Goal: Task Accomplishment & Management: Manage account settings

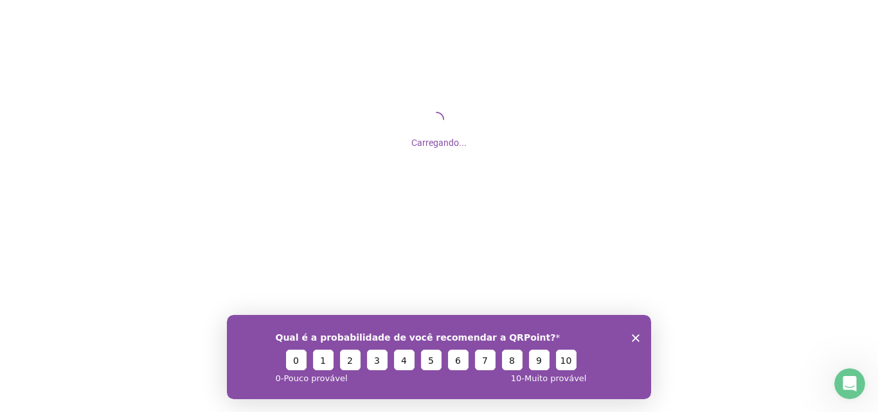
click at [639, 336] on icon "Encerrar pesquisa" at bounding box center [636, 338] width 8 height 8
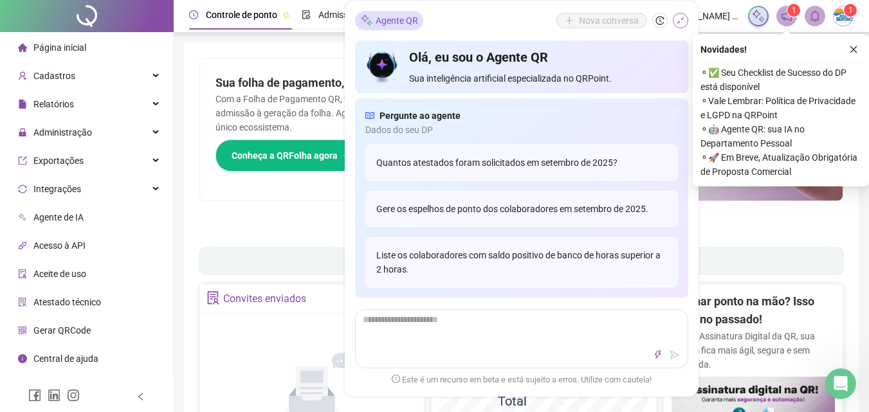
click at [681, 18] on icon "shrink" at bounding box center [680, 21] width 8 height 8
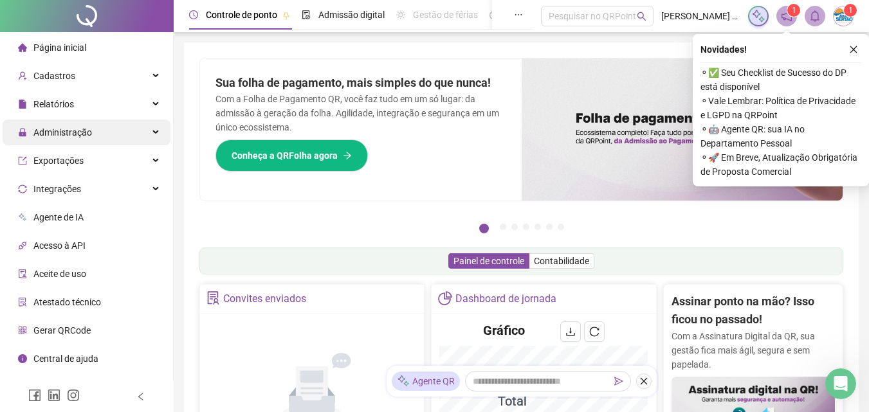
click at [119, 127] on div "Administração" at bounding box center [87, 133] width 168 height 26
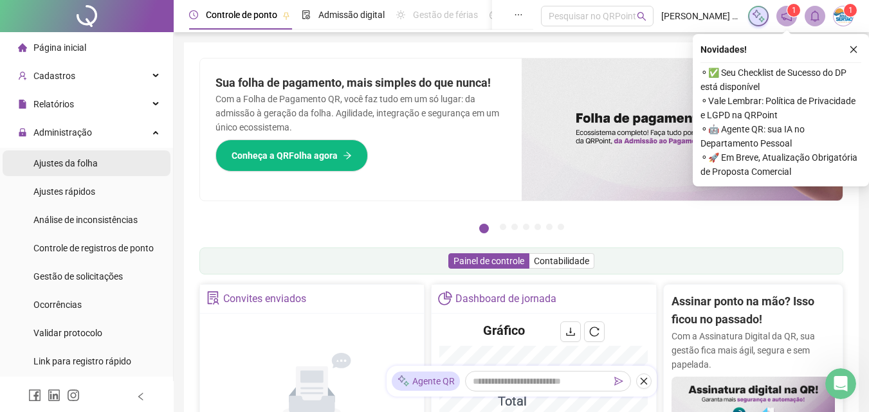
click at [99, 165] on li "Ajustes da folha" at bounding box center [87, 163] width 168 height 26
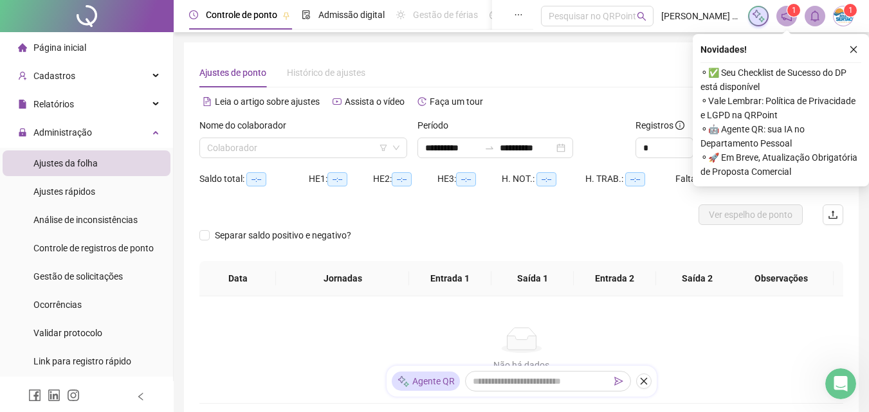
type input "**********"
click at [850, 50] on icon "close" at bounding box center [853, 49] width 9 height 9
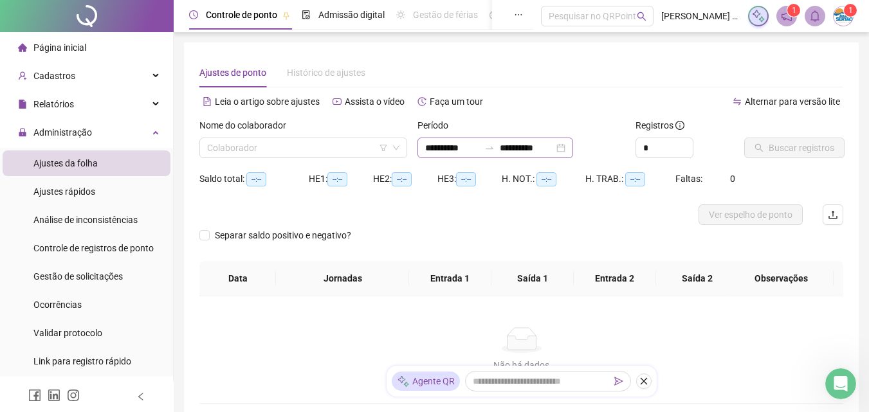
click at [573, 150] on div "**********" at bounding box center [495, 148] width 156 height 21
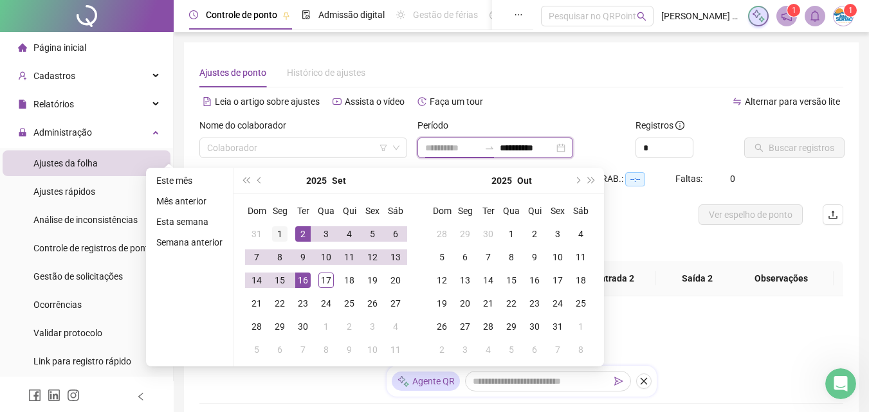
type input "**********"
click at [276, 231] on div "1" at bounding box center [279, 233] width 15 height 15
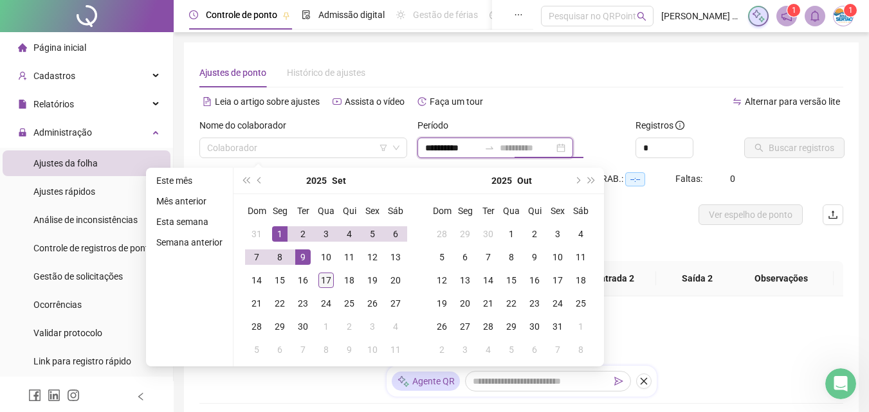
type input "**********"
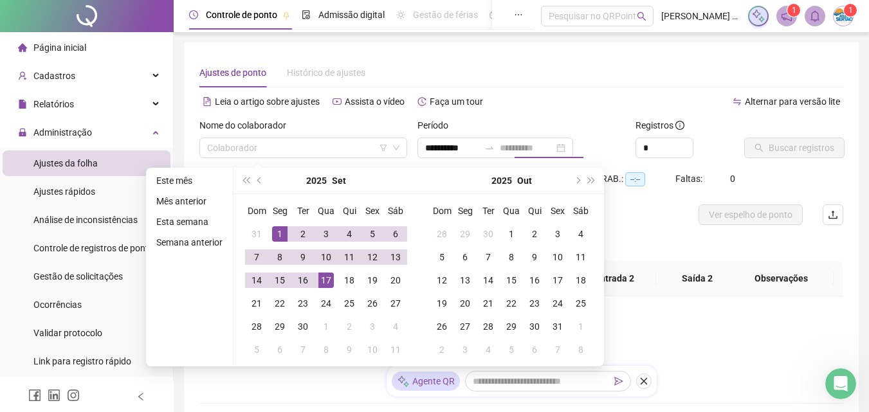
click at [320, 276] on div "17" at bounding box center [325, 280] width 15 height 15
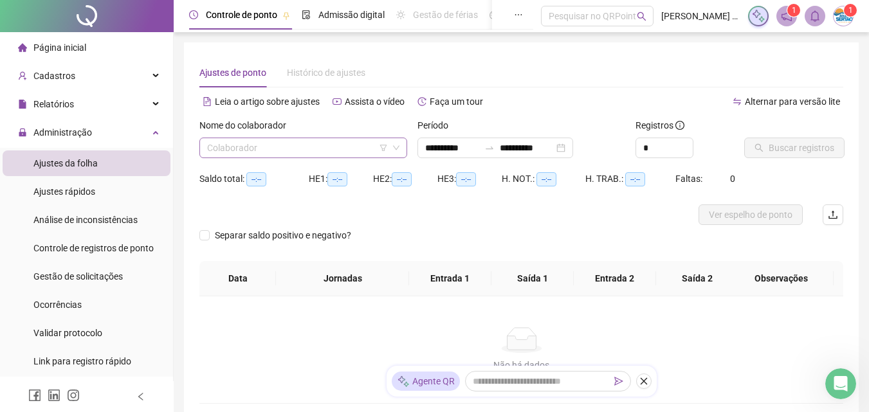
click at [345, 151] on input "search" at bounding box center [297, 147] width 181 height 19
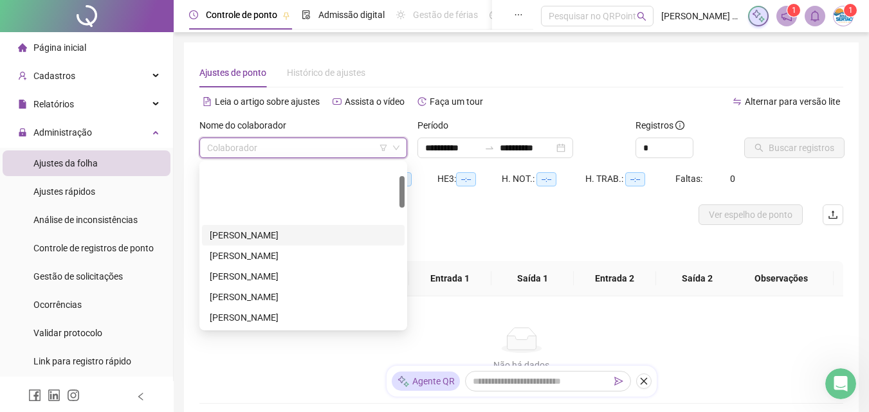
scroll to position [64, 0]
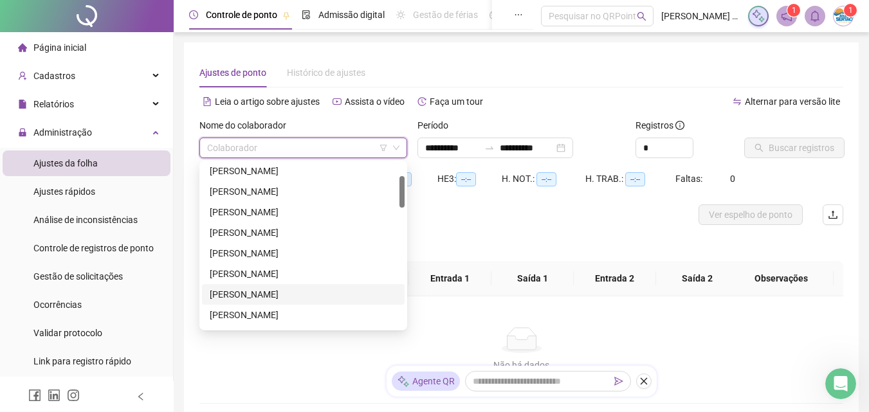
click at [272, 290] on div "[PERSON_NAME]" at bounding box center [303, 294] width 187 height 14
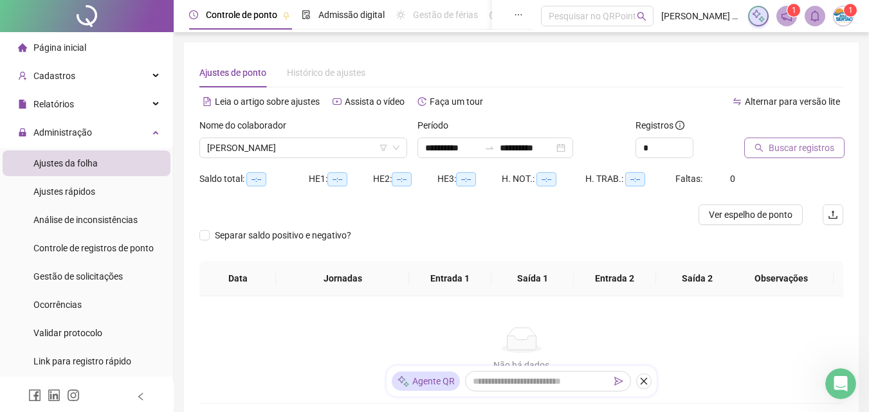
click at [761, 142] on button "Buscar registros" at bounding box center [794, 148] width 100 height 21
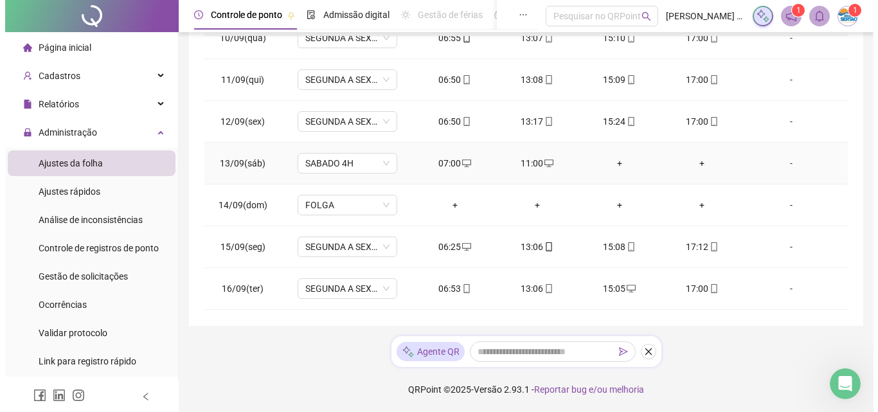
scroll to position [436, 0]
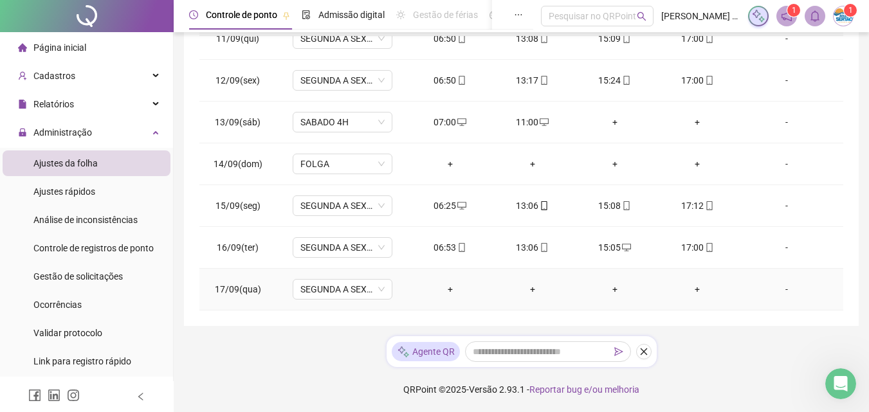
click at [445, 287] on div "+" at bounding box center [450, 289] width 62 height 14
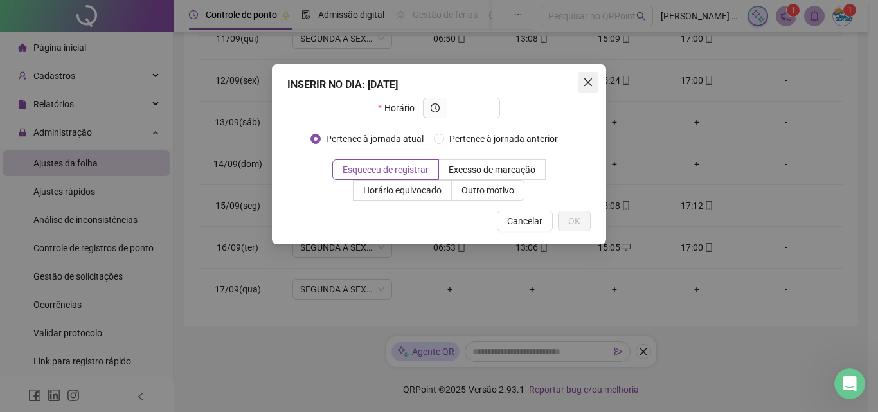
click at [583, 83] on icon "close" at bounding box center [588, 82] width 10 height 10
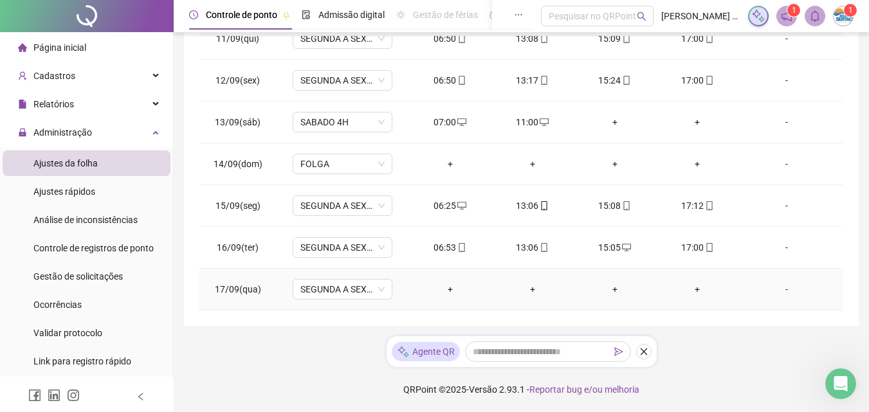
click at [442, 287] on div "+" at bounding box center [450, 289] width 62 height 14
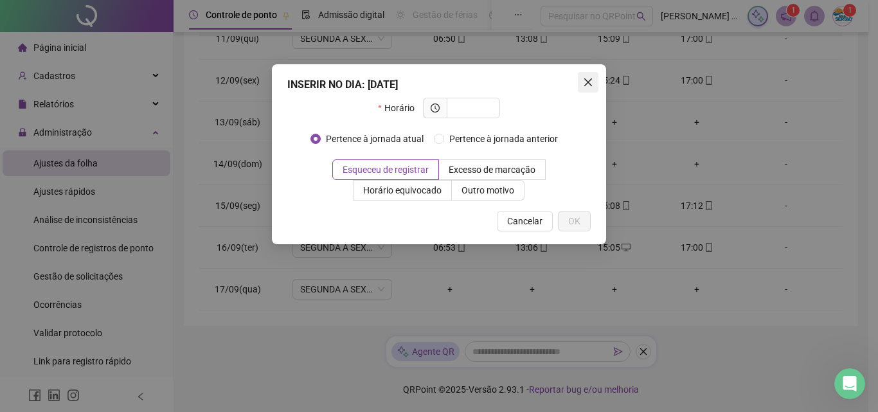
click at [584, 82] on icon "close" at bounding box center [588, 82] width 10 height 10
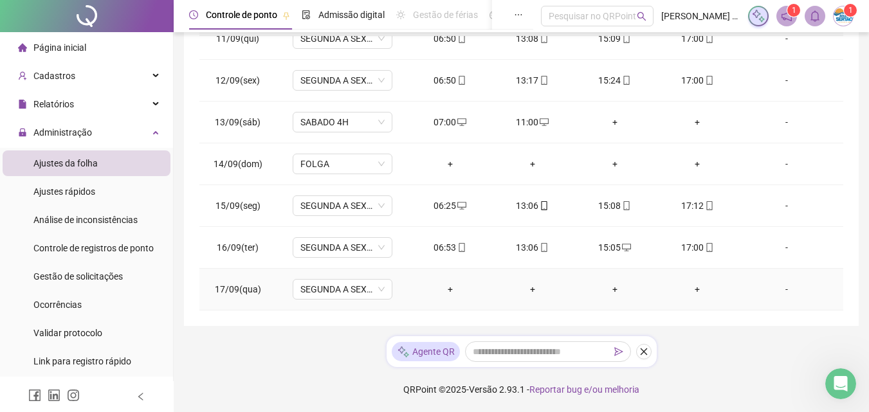
click at [784, 286] on div "-" at bounding box center [786, 289] width 76 height 14
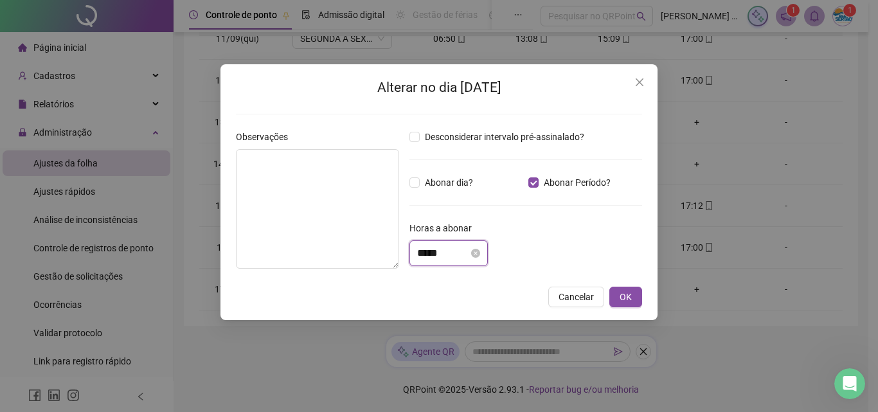
click at [454, 251] on input "*****" at bounding box center [442, 253] width 51 height 15
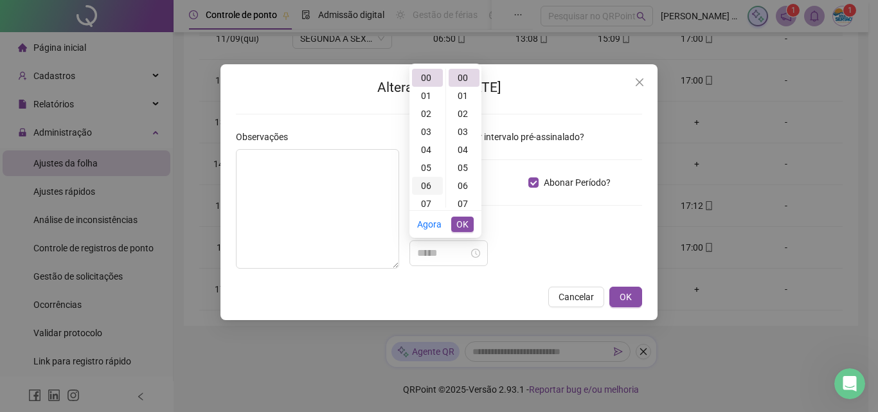
click at [430, 186] on div "06" at bounding box center [427, 186] width 31 height 18
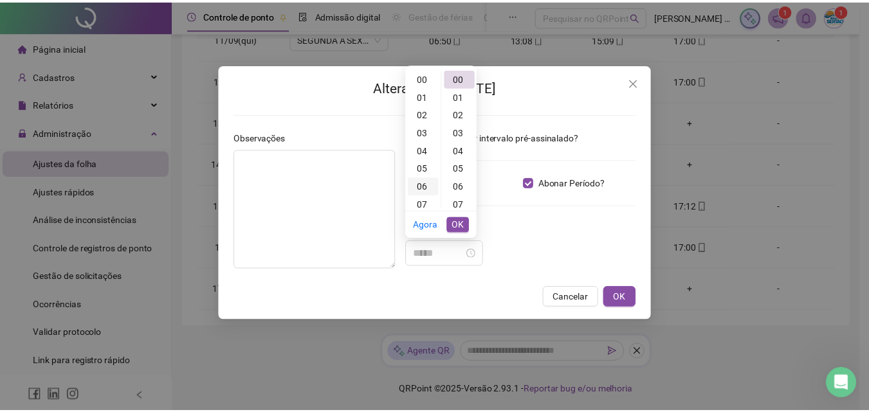
scroll to position [108, 0]
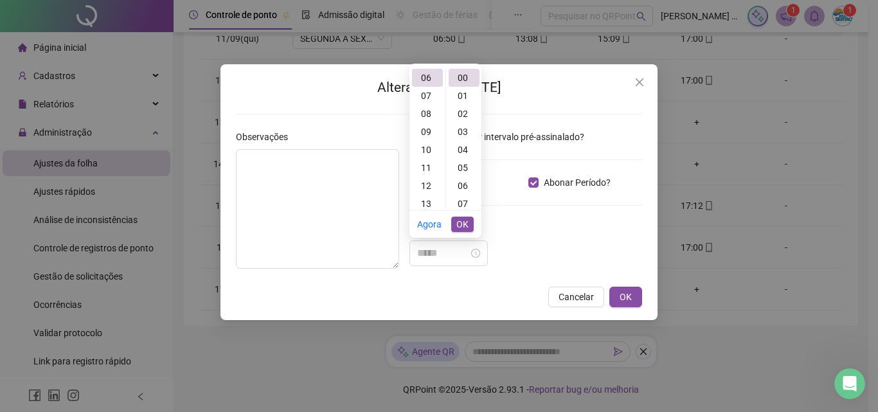
type input "*****"
click at [466, 219] on span "OK" at bounding box center [462, 224] width 12 height 14
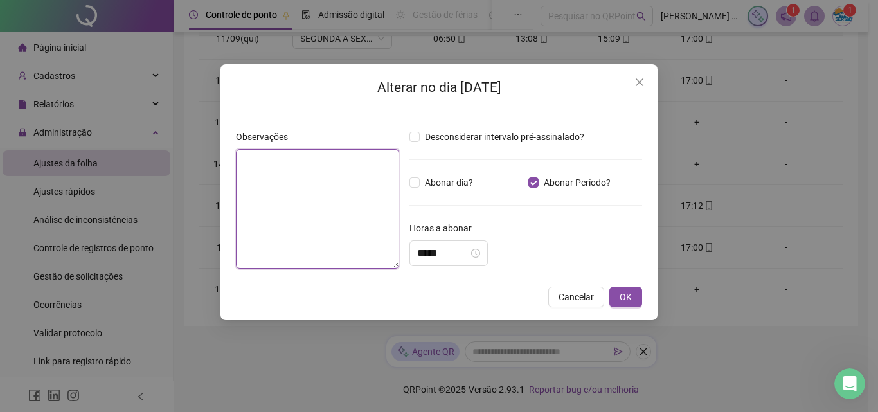
click at [295, 186] on textarea at bounding box center [317, 209] width 163 height 120
type textarea "**********"
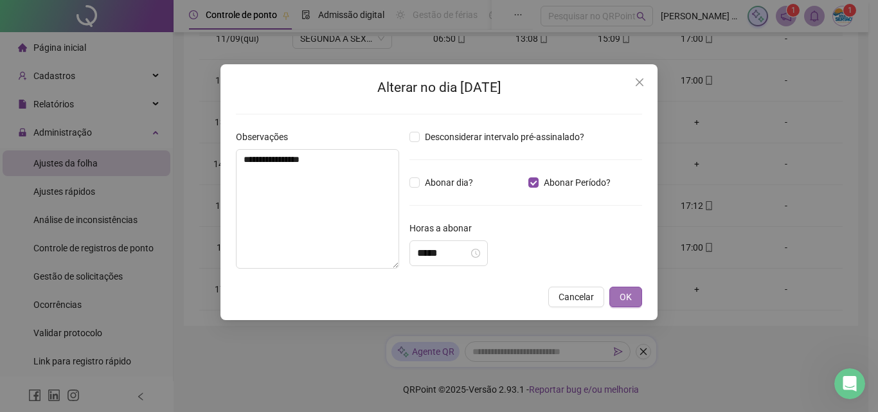
click at [633, 302] on button "OK" at bounding box center [625, 297] width 33 height 21
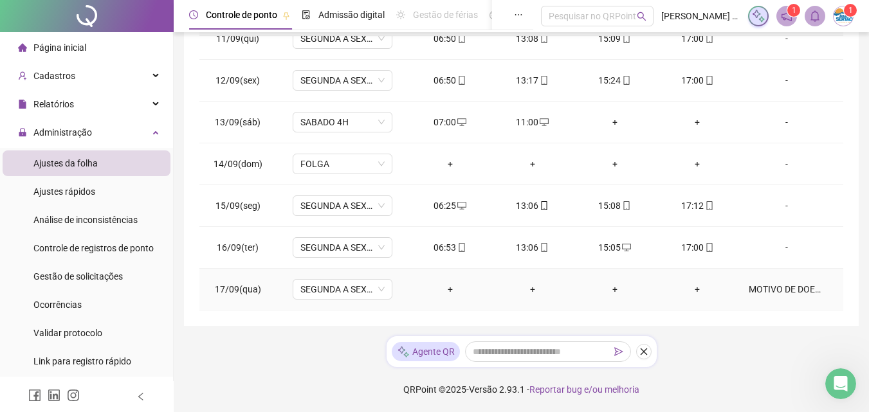
click at [609, 285] on div "+" at bounding box center [615, 289] width 62 height 14
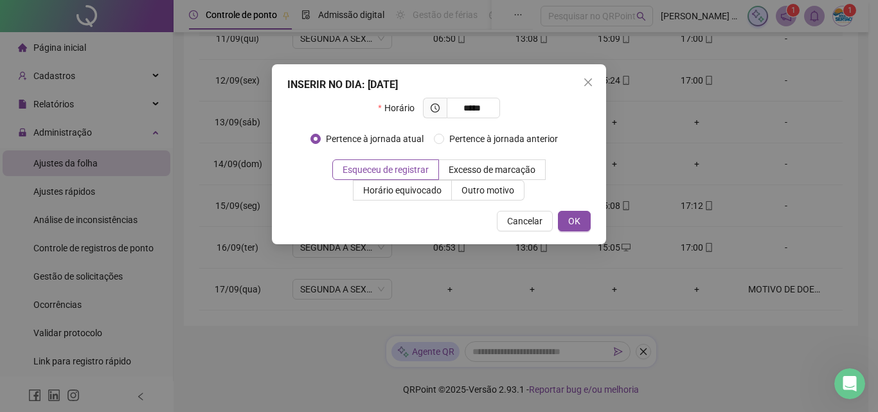
type input "*****"
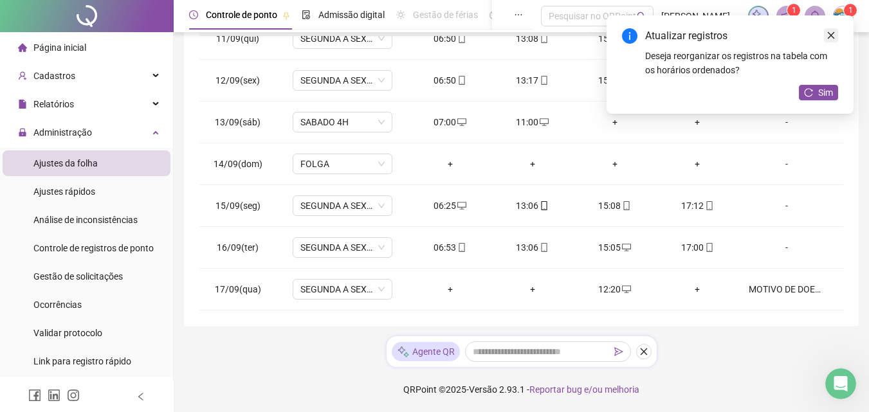
click at [831, 35] on icon "close" at bounding box center [830, 35] width 9 height 9
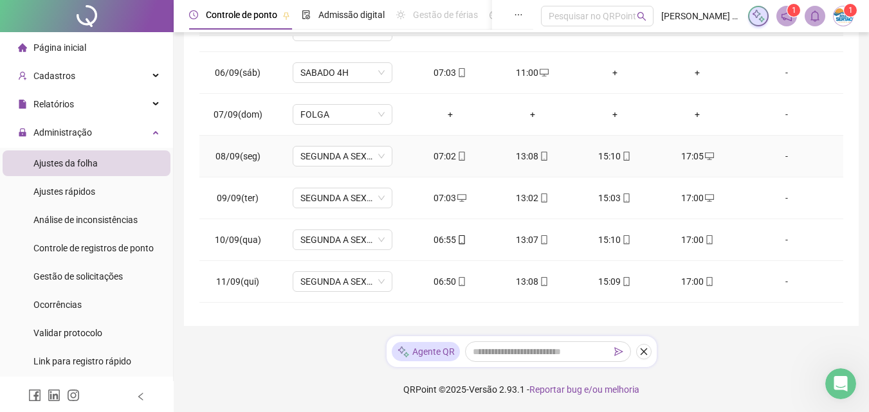
scroll to position [436, 0]
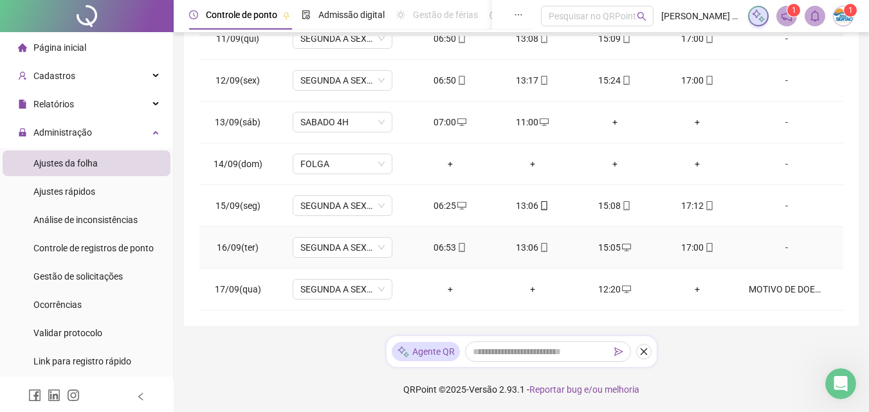
click at [539, 245] on icon "mobile" at bounding box center [543, 247] width 9 height 9
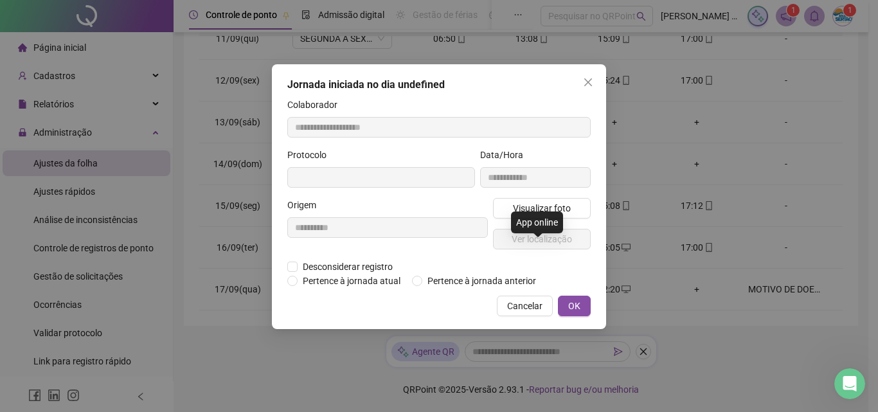
type input "**********"
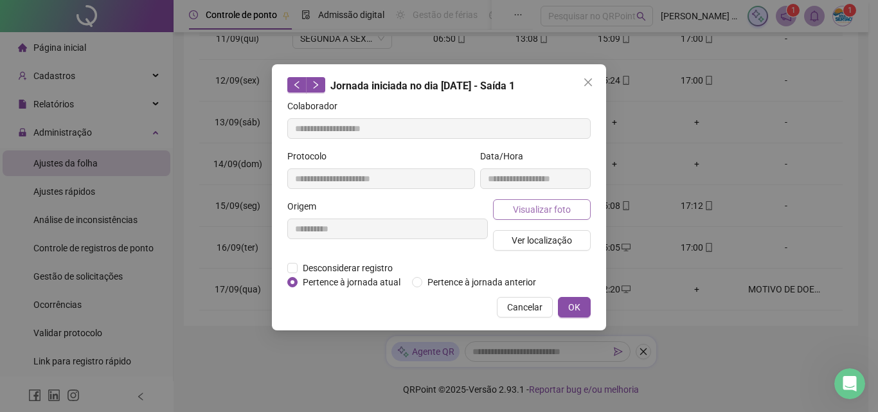
click at [513, 208] on button "Visualizar foto" at bounding box center [542, 209] width 98 height 21
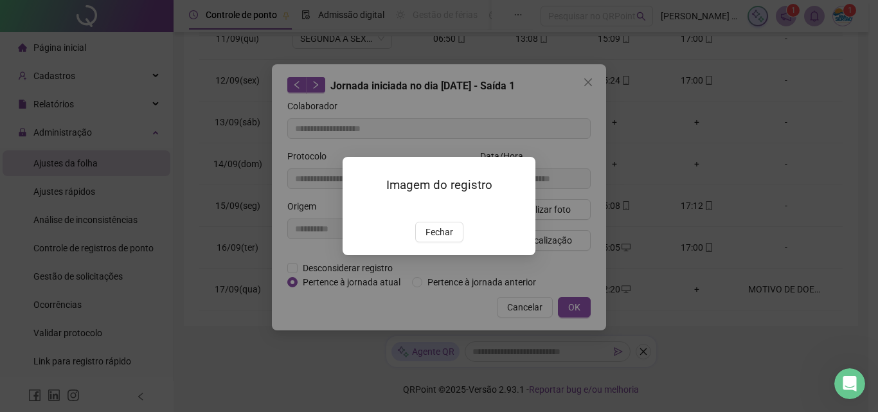
click at [358, 208] on img at bounding box center [358, 208] width 0 height 0
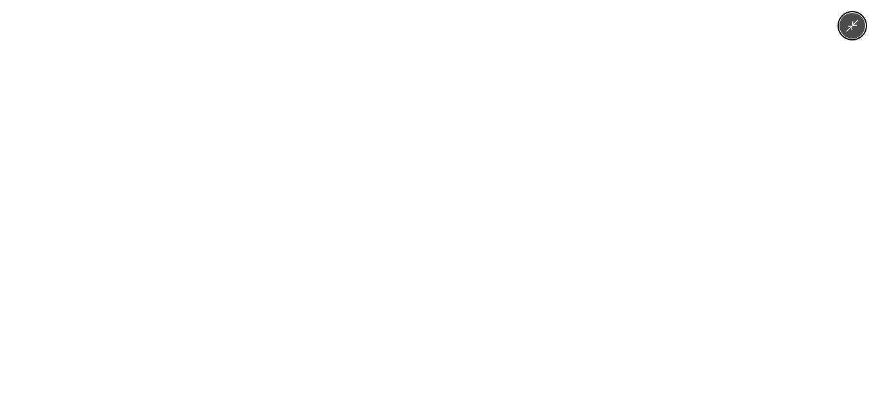
click at [422, 213] on img at bounding box center [439, 206] width 190 height 412
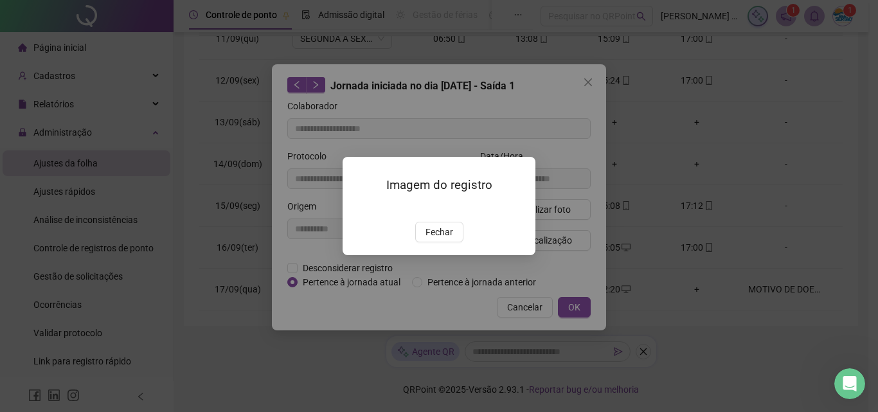
click at [449, 239] on span "Fechar" at bounding box center [440, 232] width 28 height 14
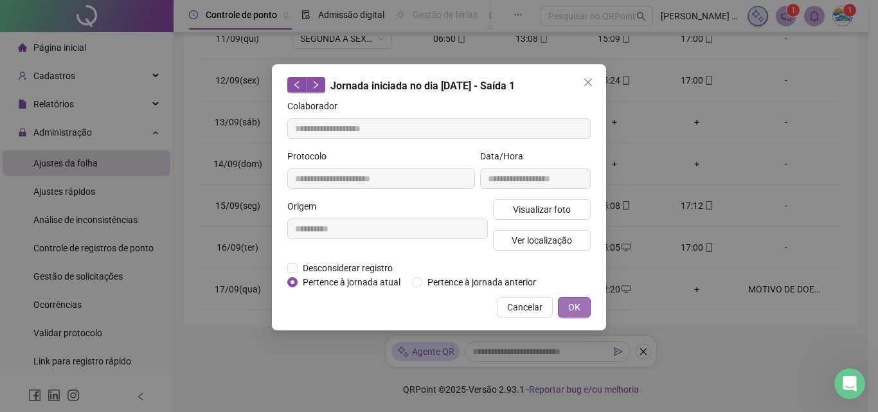
click at [561, 303] on button "OK" at bounding box center [574, 307] width 33 height 21
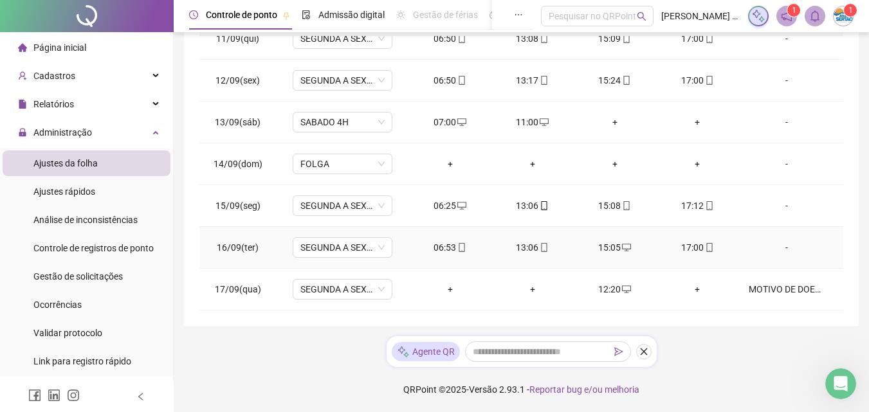
click at [703, 247] on span "mobile" at bounding box center [708, 247] width 10 height 9
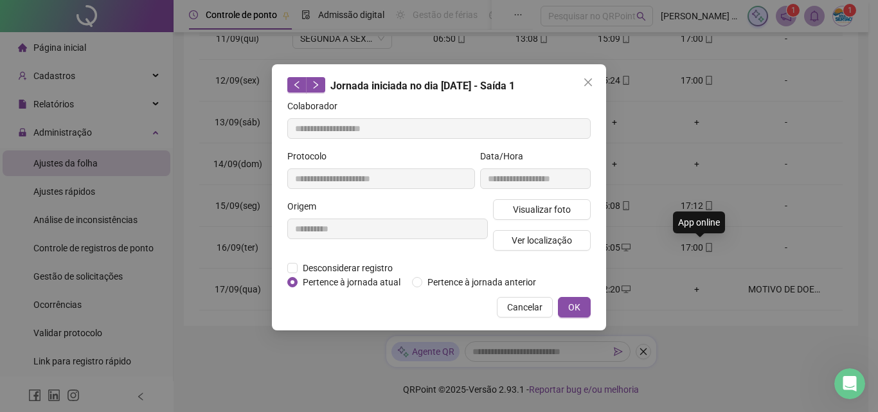
type input "**********"
click at [546, 220] on div "Visualizar foto Ver localização" at bounding box center [542, 230] width 103 height 62
click at [548, 213] on span "Visualizar foto" at bounding box center [542, 210] width 58 height 14
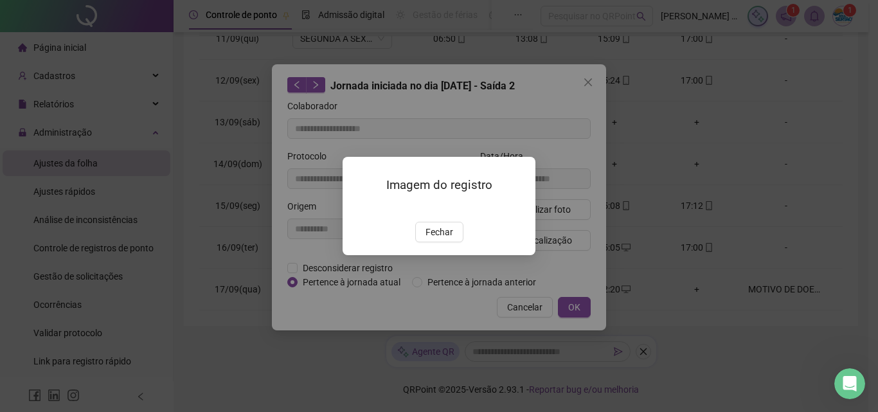
click at [358, 208] on img at bounding box center [358, 208] width 0 height 0
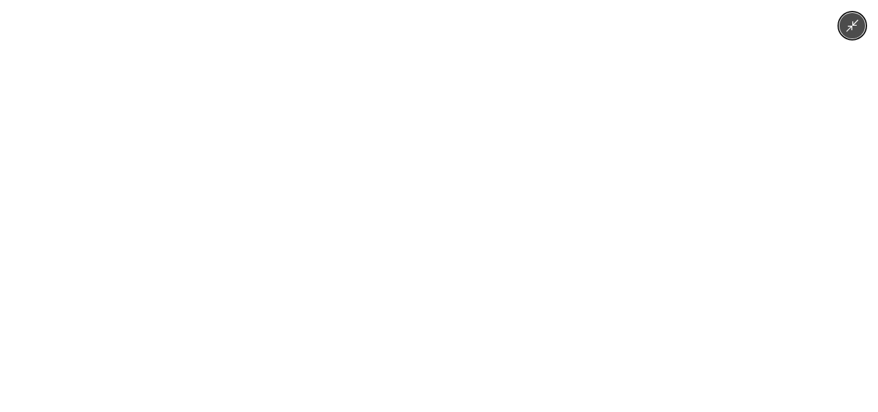
click at [842, 28] on button "Minimize image" at bounding box center [853, 26] width 26 height 26
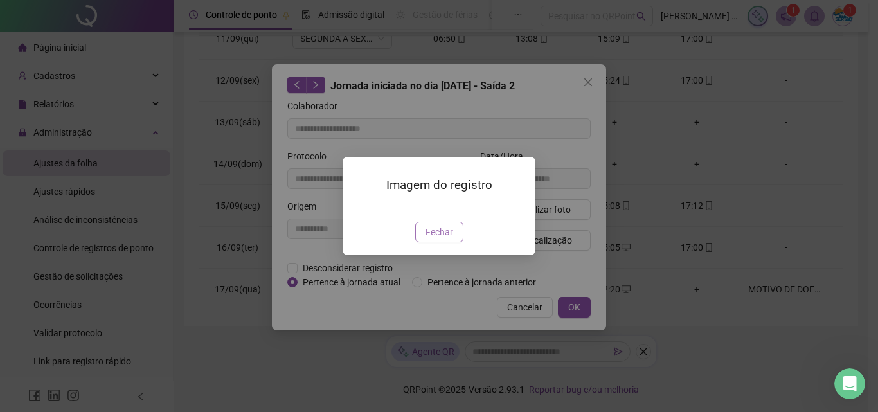
click at [454, 242] on button "Fechar" at bounding box center [439, 232] width 48 height 21
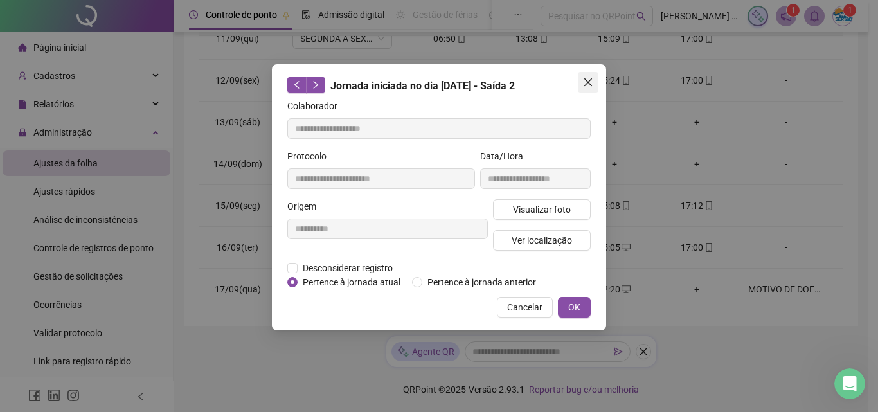
click at [586, 87] on icon "close" at bounding box center [588, 82] width 10 height 10
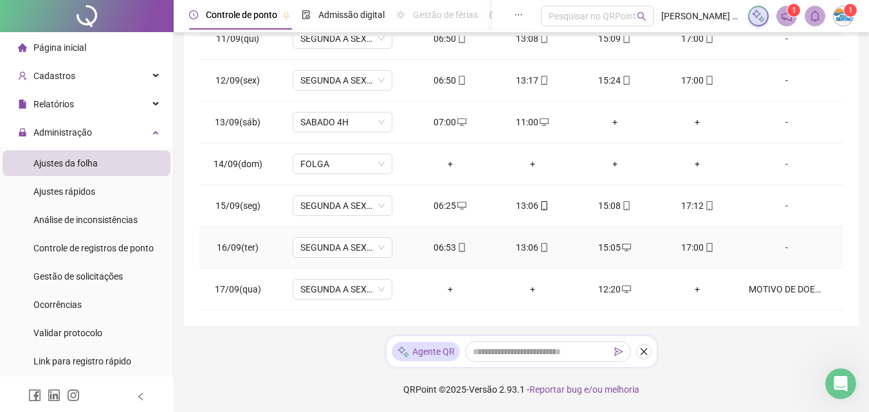
click at [461, 244] on icon "mobile" at bounding box center [461, 247] width 9 height 9
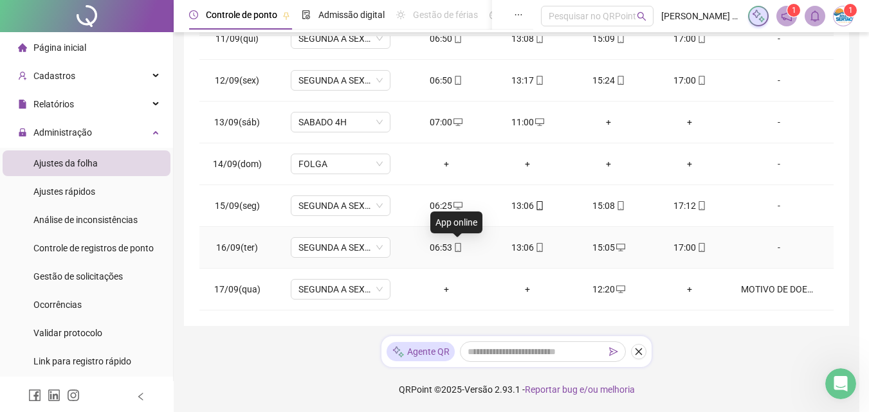
type input "**********"
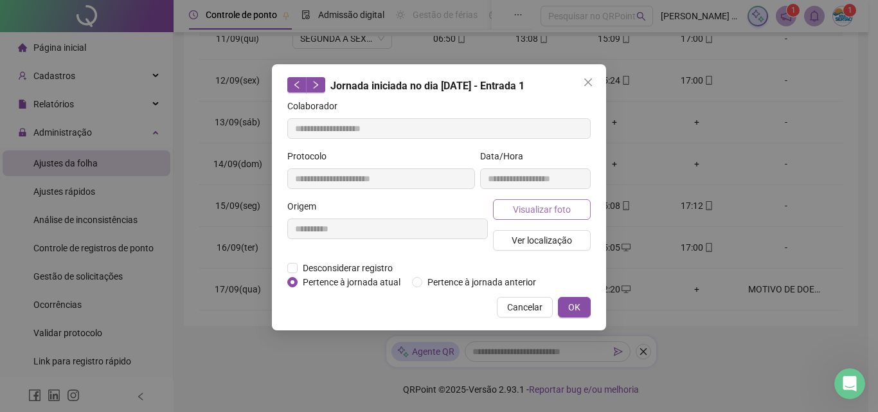
click at [573, 210] on button "Visualizar foto" at bounding box center [542, 209] width 98 height 21
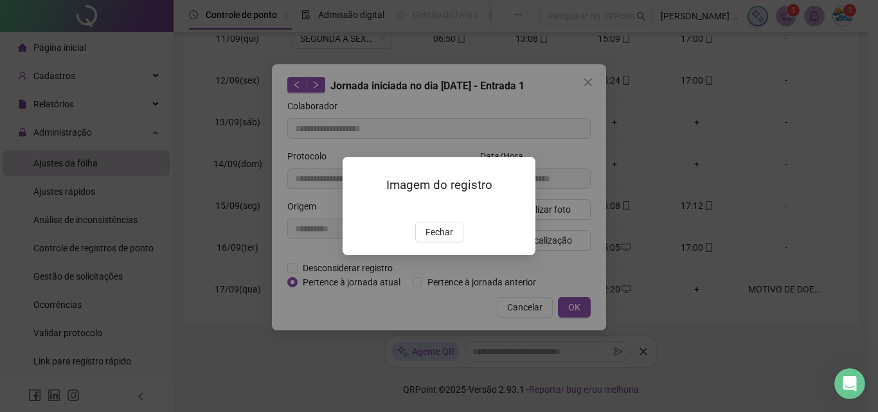
click at [358, 208] on img at bounding box center [358, 208] width 0 height 0
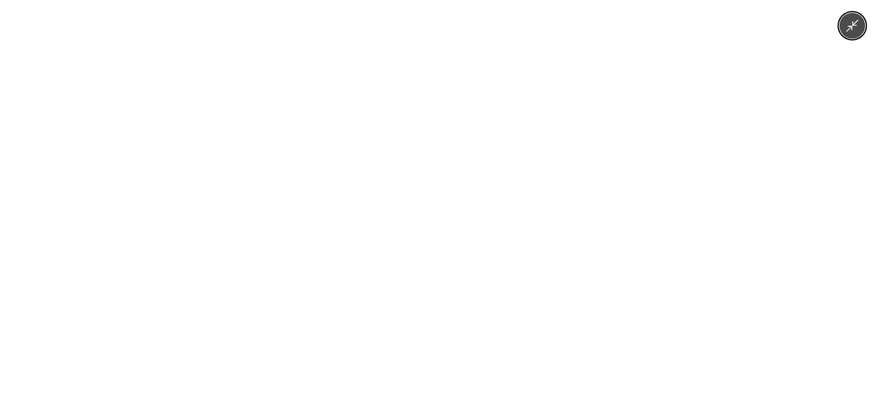
click at [860, 30] on button "Minimize image" at bounding box center [853, 26] width 26 height 26
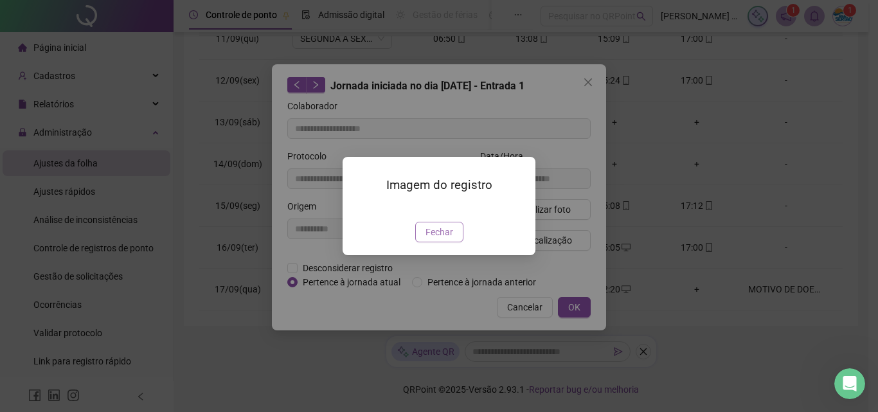
click at [444, 239] on span "Fechar" at bounding box center [440, 232] width 28 height 14
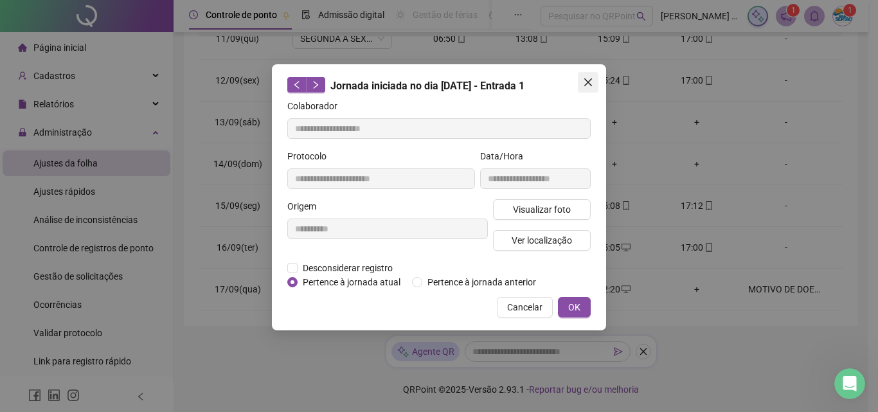
click at [586, 84] on icon "close" at bounding box center [588, 82] width 8 height 8
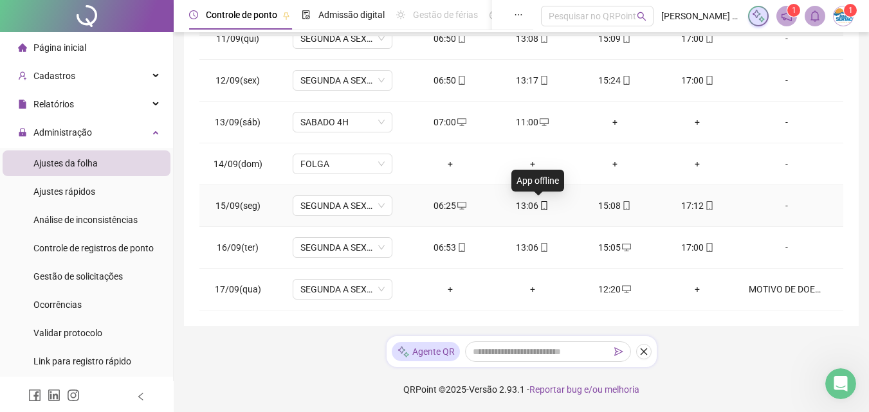
click at [539, 204] on icon "mobile" at bounding box center [543, 205] width 9 height 9
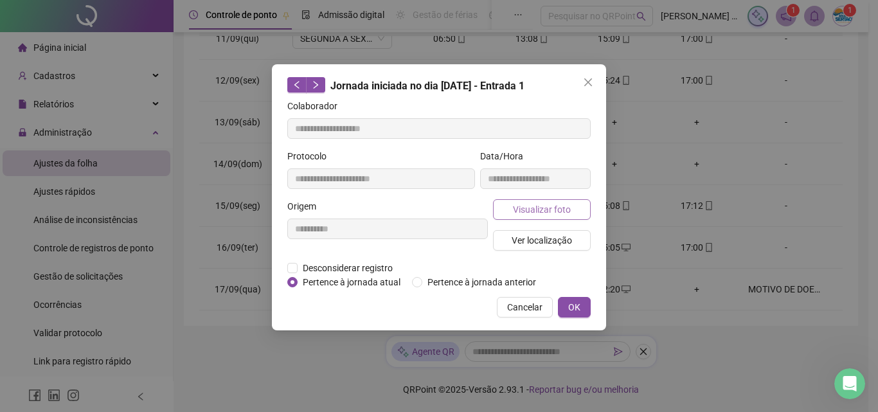
click at [531, 209] on span "Visualizar foto" at bounding box center [542, 210] width 58 height 14
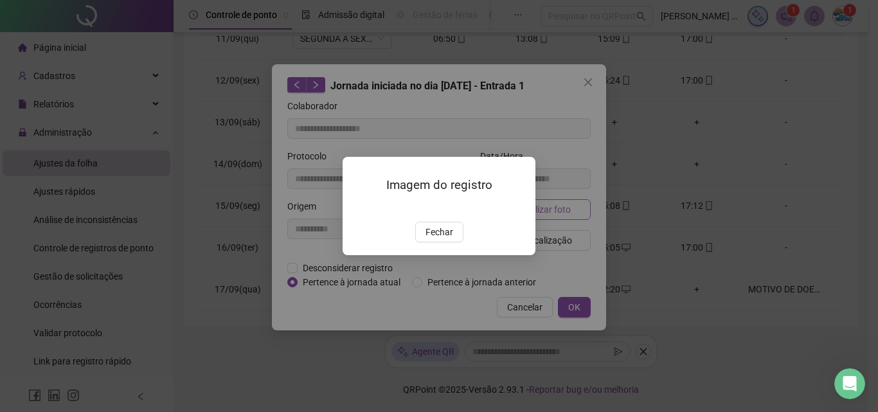
type input "**********"
click at [441, 239] on span "Fechar" at bounding box center [440, 232] width 28 height 14
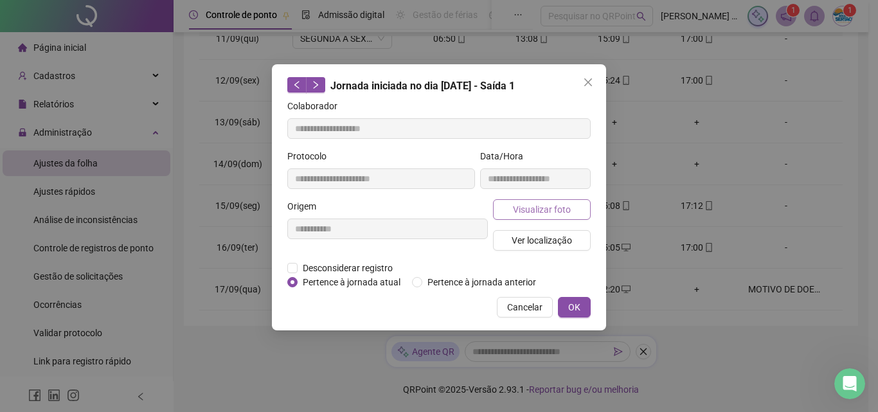
click at [523, 203] on span "Visualizar foto" at bounding box center [542, 210] width 58 height 14
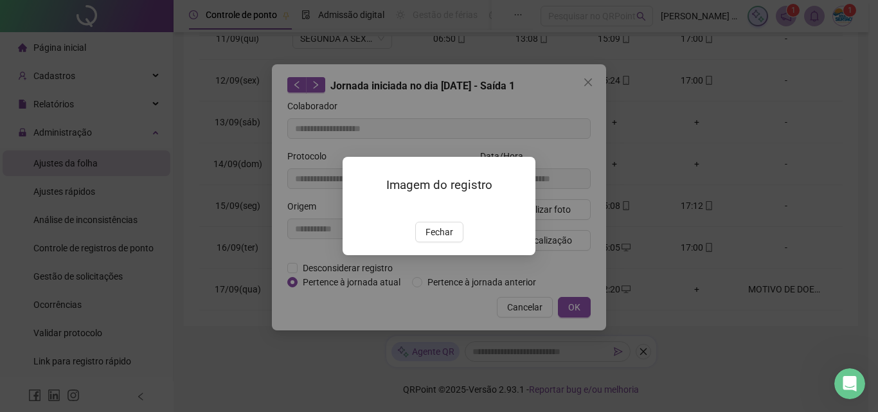
click at [358, 208] on img at bounding box center [358, 208] width 0 height 0
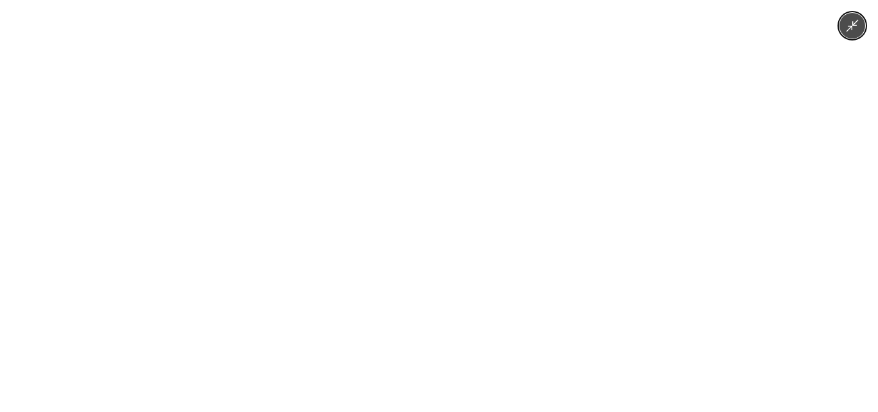
click at [860, 24] on button "Minimize image" at bounding box center [853, 26] width 26 height 26
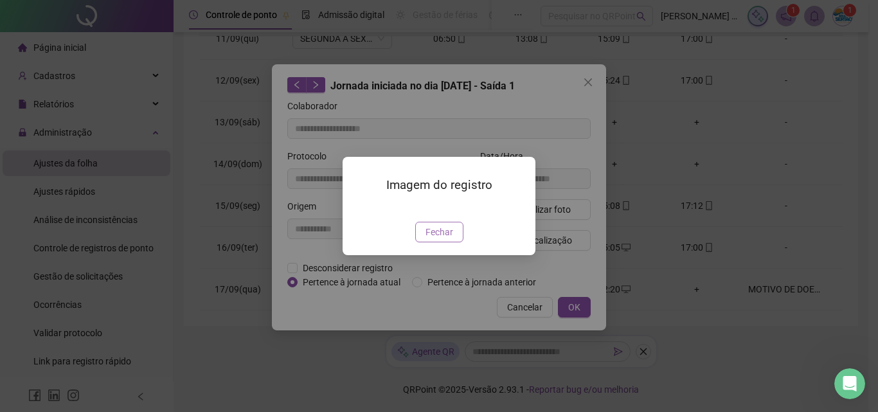
click at [440, 239] on span "Fechar" at bounding box center [440, 232] width 28 height 14
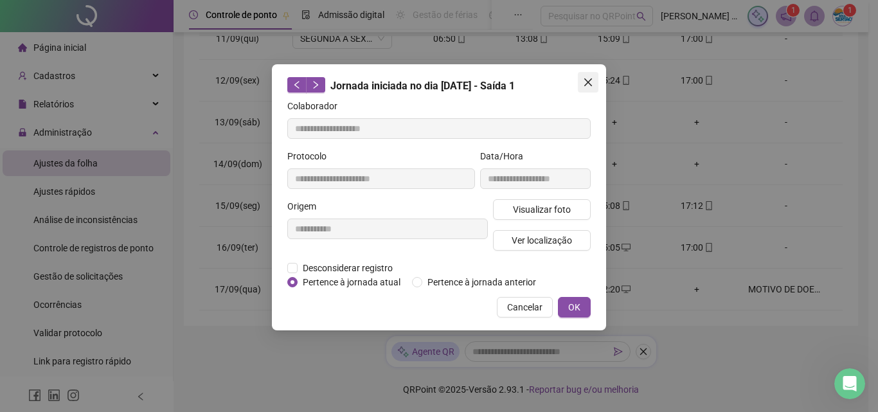
click at [591, 82] on icon "close" at bounding box center [588, 82] width 10 height 10
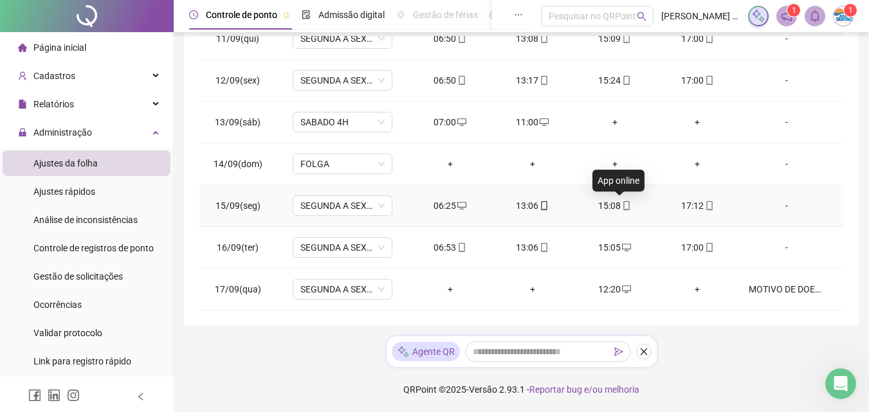
click at [622, 206] on icon "mobile" at bounding box center [626, 205] width 9 height 9
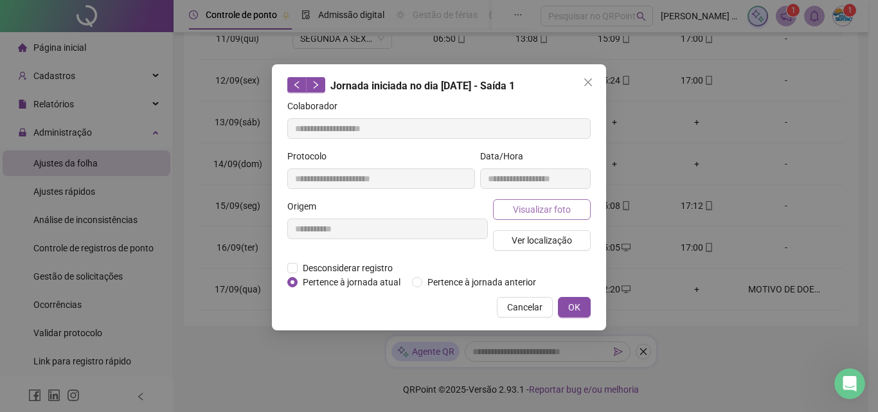
type input "**********"
click at [543, 205] on span "Visualizar foto" at bounding box center [542, 210] width 58 height 14
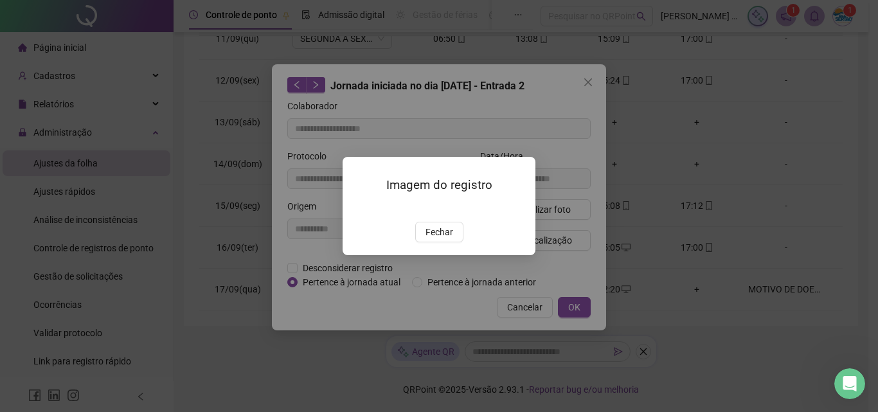
click at [358, 208] on img at bounding box center [358, 208] width 0 height 0
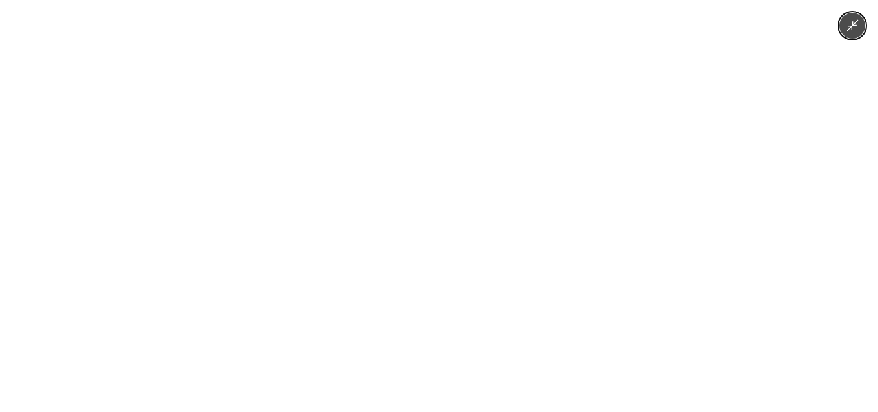
click at [861, 26] on button "Minimize image" at bounding box center [853, 26] width 26 height 26
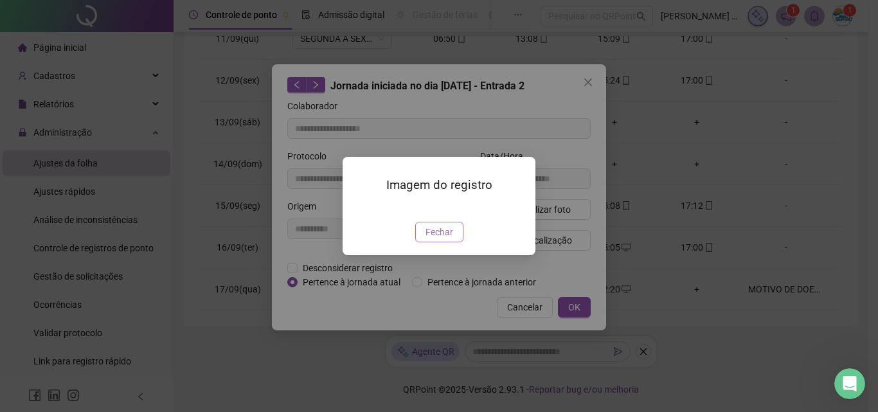
click at [455, 242] on button "Fechar" at bounding box center [439, 232] width 48 height 21
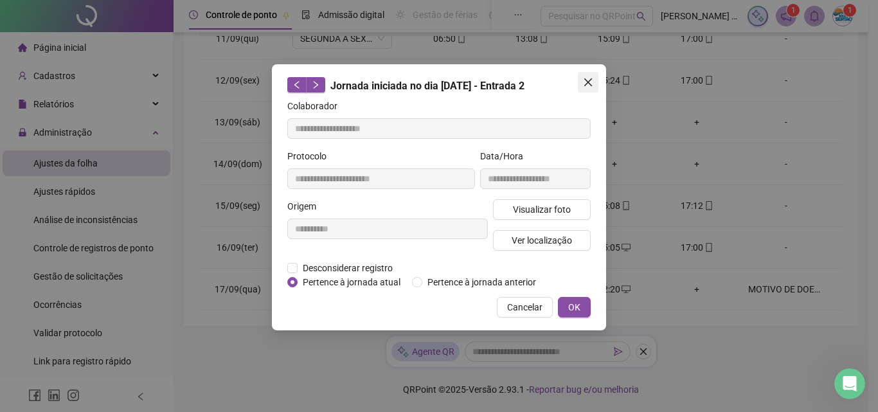
click at [588, 86] on icon "close" at bounding box center [588, 82] width 10 height 10
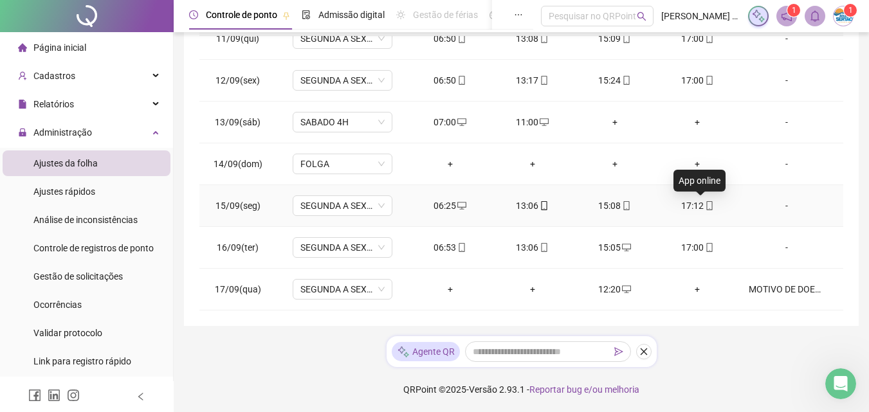
click at [705, 203] on icon "mobile" at bounding box center [709, 205] width 9 height 9
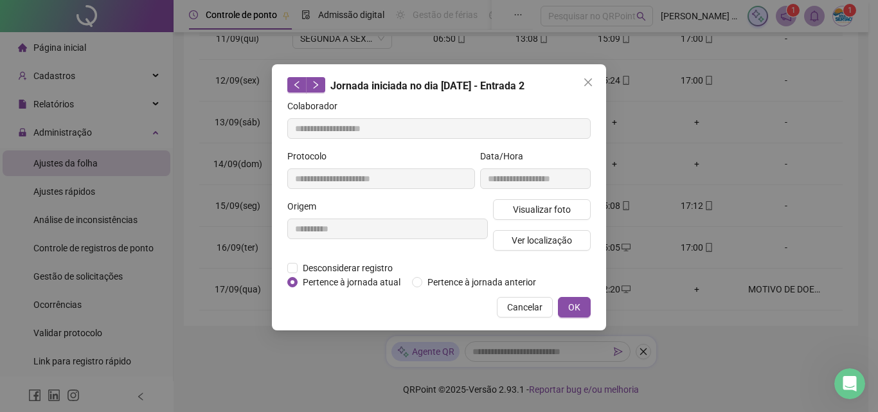
type input "**********"
click at [520, 207] on span "Visualizar foto" at bounding box center [542, 210] width 58 height 14
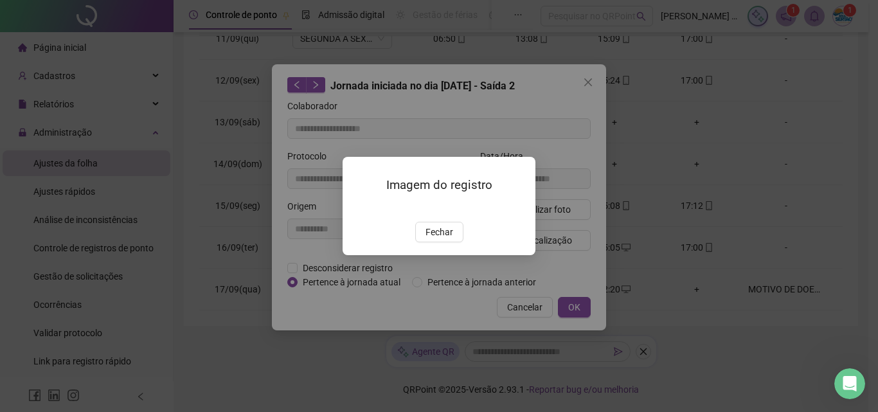
click at [358, 208] on img at bounding box center [358, 208] width 0 height 0
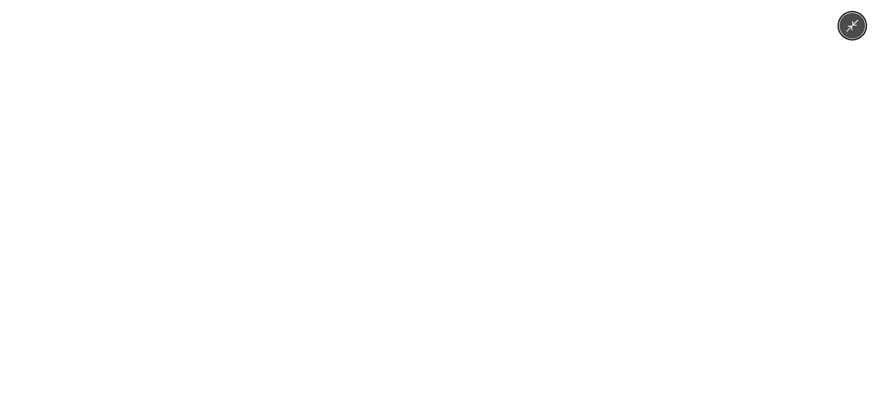
click at [861, 33] on button "Minimize image" at bounding box center [853, 26] width 26 height 26
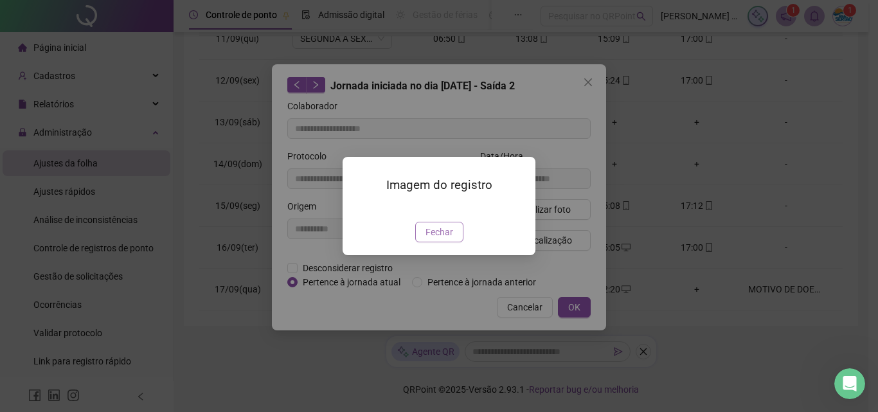
click at [445, 239] on span "Fechar" at bounding box center [440, 232] width 28 height 14
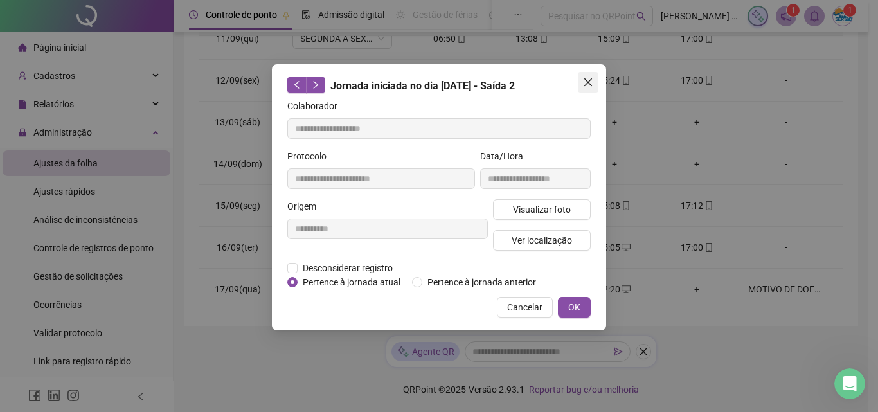
click at [592, 83] on icon "close" at bounding box center [588, 82] width 10 height 10
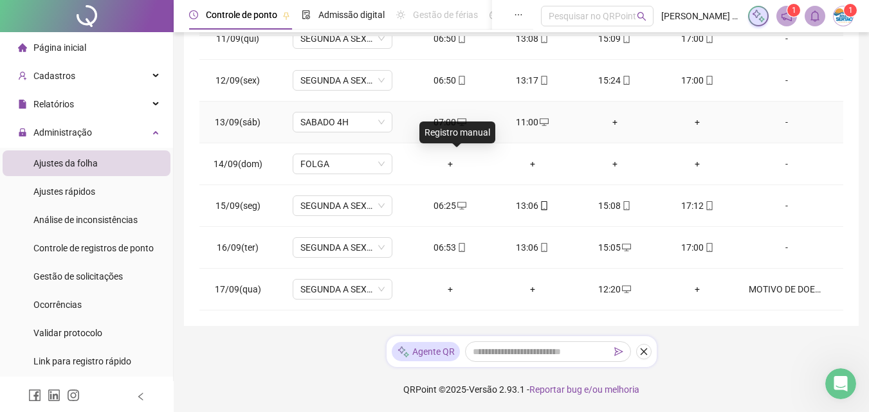
scroll to position [372, 0]
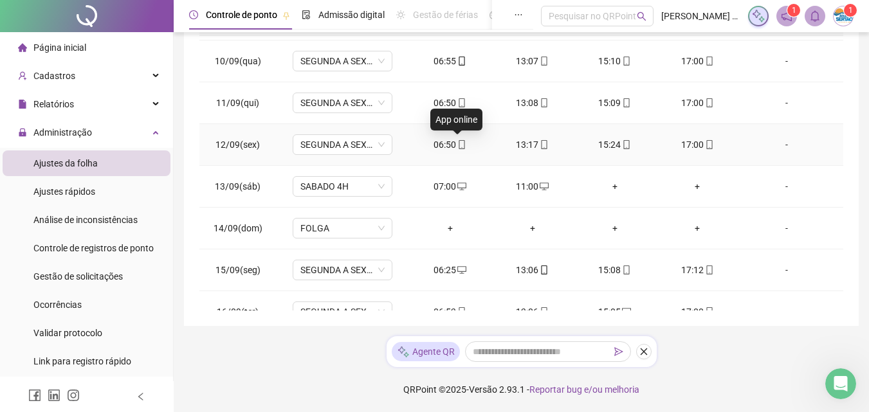
click at [458, 145] on icon "mobile" at bounding box center [461, 144] width 9 height 9
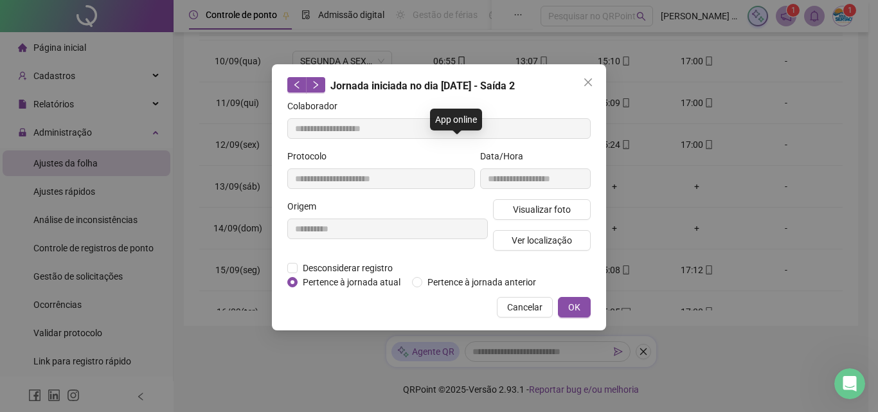
type input "**********"
click at [568, 206] on span "Visualizar foto" at bounding box center [542, 210] width 58 height 14
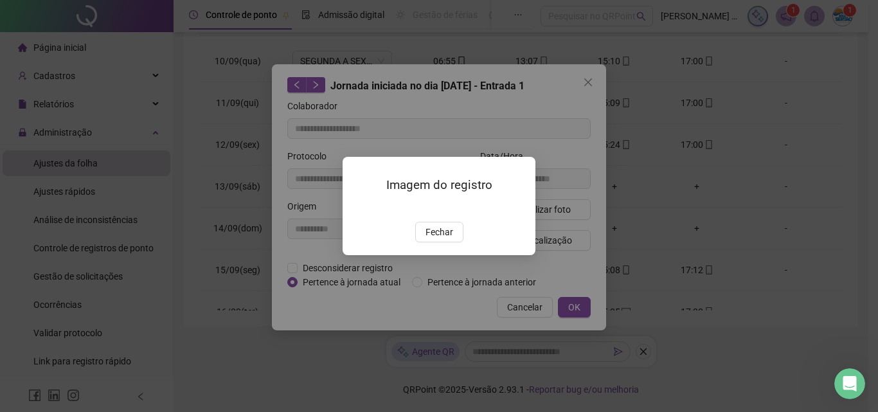
click at [358, 208] on img at bounding box center [358, 208] width 0 height 0
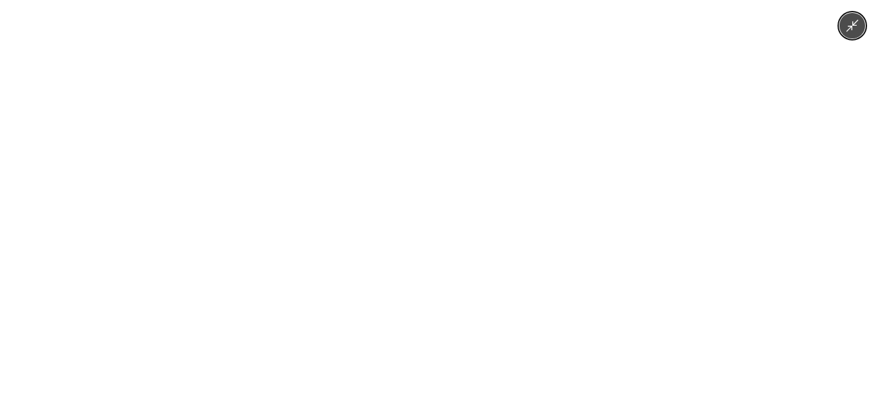
click at [858, 33] on button "Minimize image" at bounding box center [853, 26] width 26 height 26
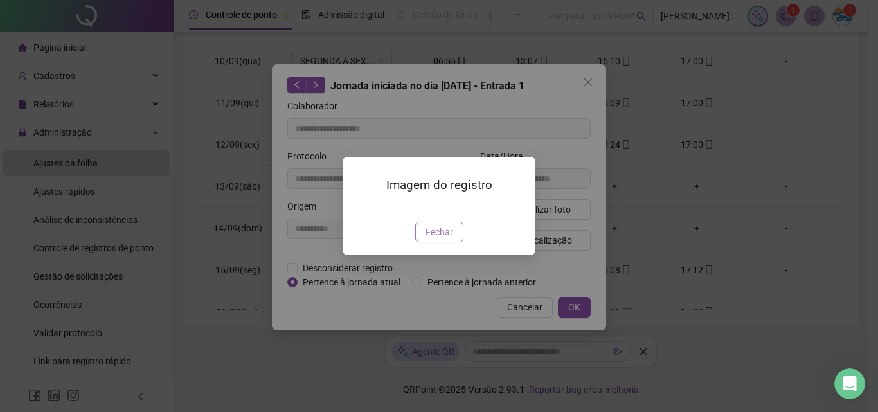
click at [442, 239] on span "Fechar" at bounding box center [440, 232] width 28 height 14
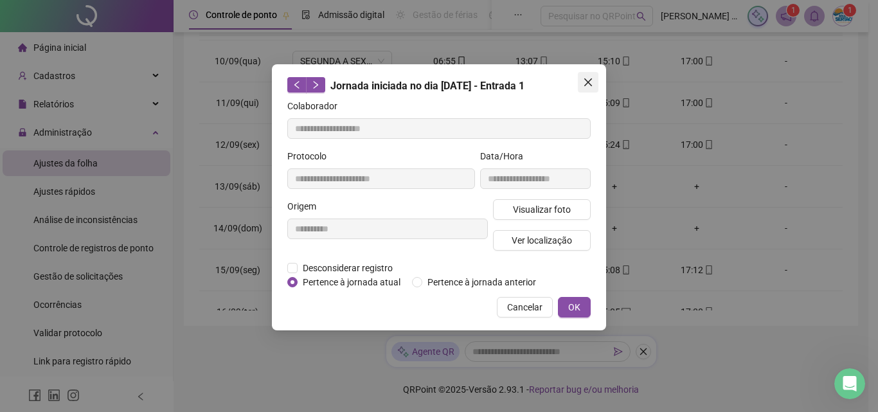
click at [589, 82] on icon "close" at bounding box center [588, 82] width 8 height 8
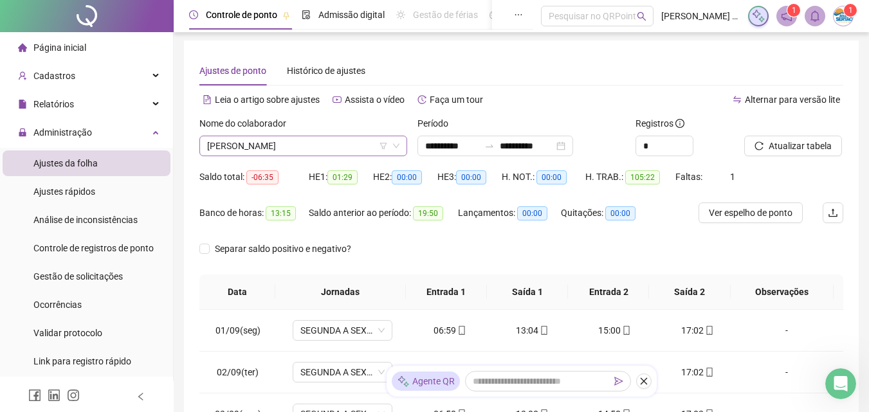
scroll to position [0, 0]
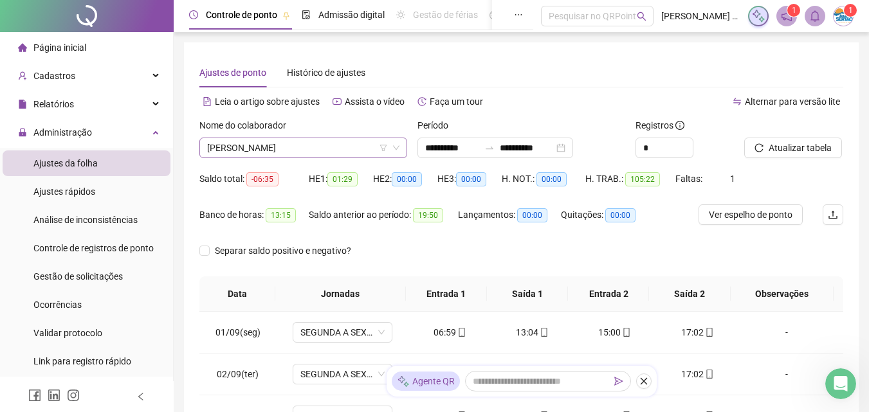
click at [323, 146] on span "[PERSON_NAME]" at bounding box center [303, 147] width 192 height 19
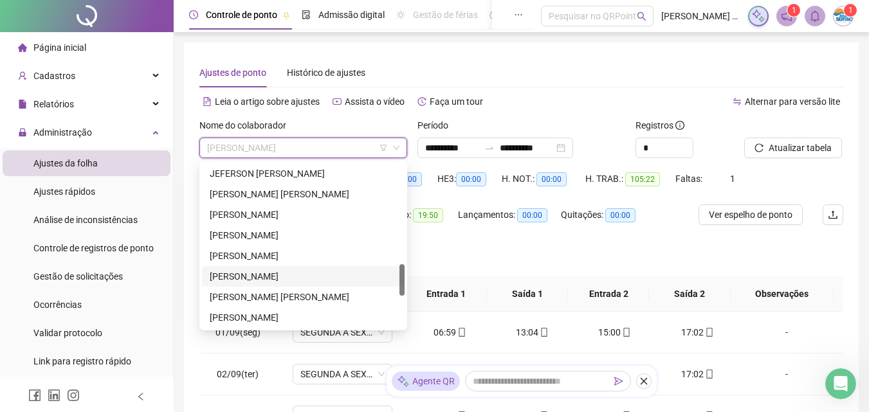
scroll to position [579, 0]
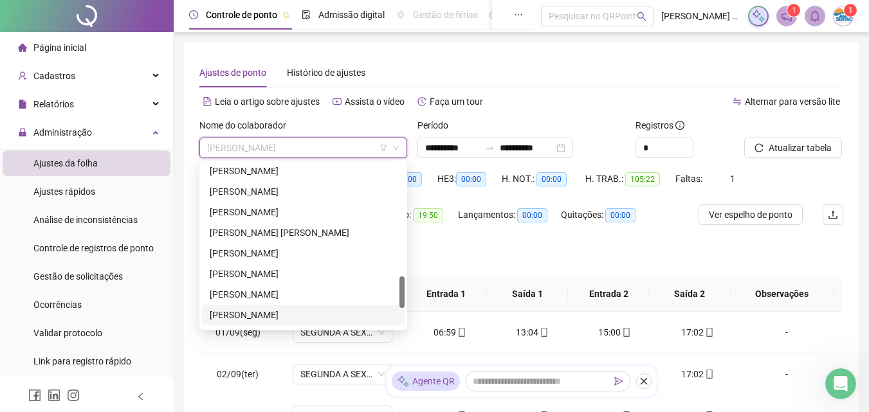
click at [273, 311] on div "[PERSON_NAME]" at bounding box center [303, 315] width 187 height 14
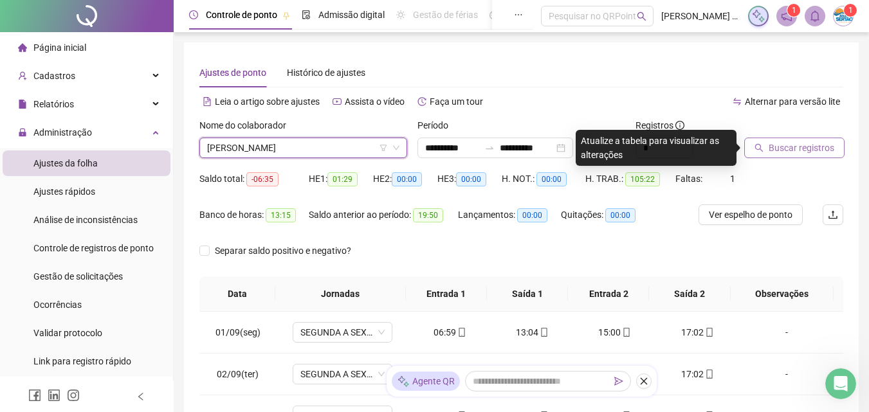
click at [783, 150] on span "Buscar registros" at bounding box center [801, 148] width 66 height 14
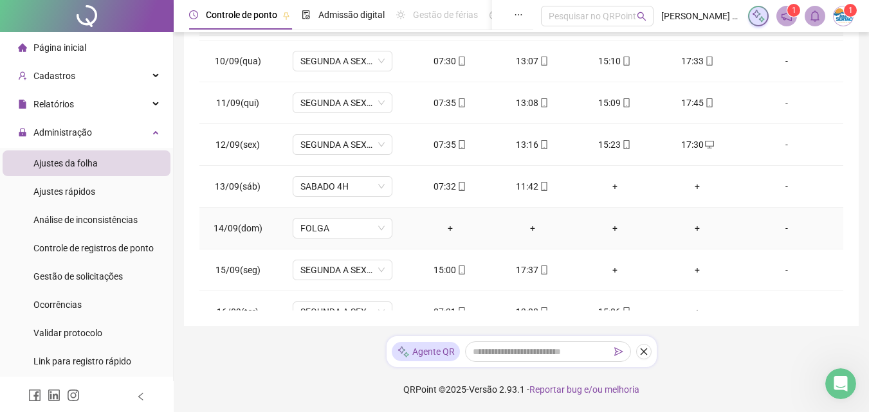
scroll to position [436, 0]
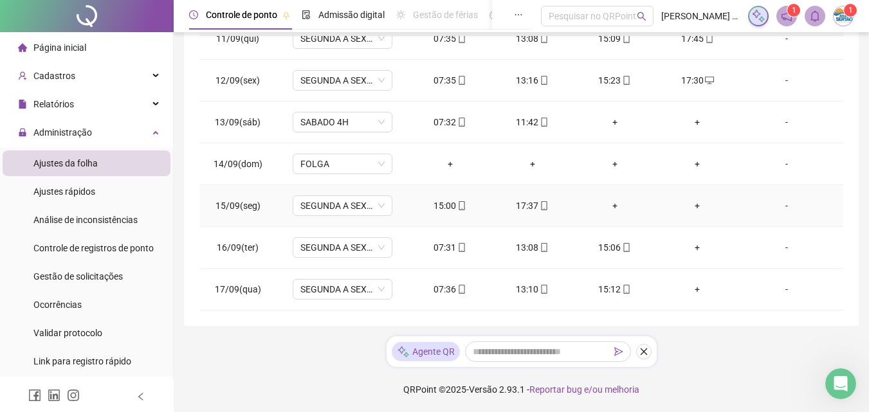
click at [606, 210] on div "+" at bounding box center [615, 206] width 62 height 14
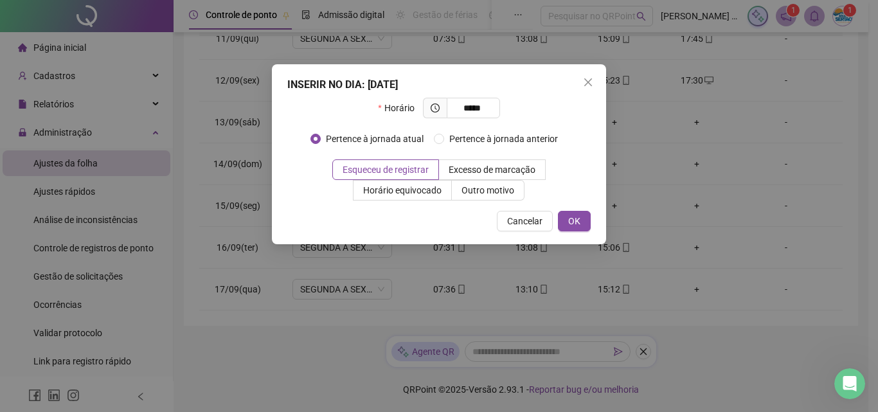
type input "*****"
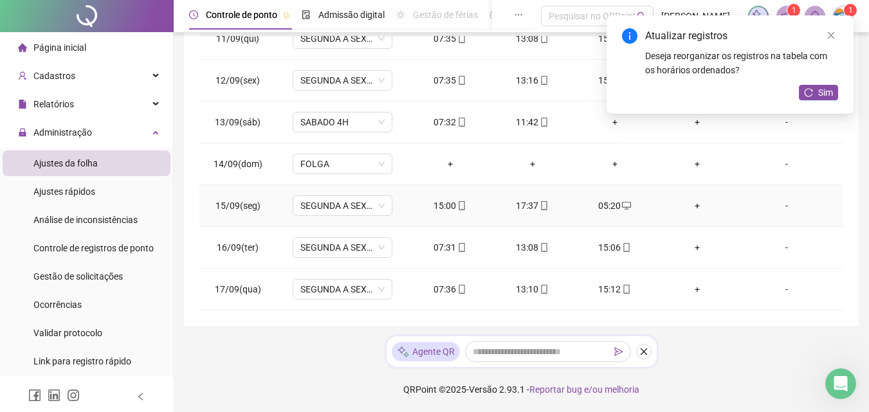
click at [689, 208] on div "+" at bounding box center [697, 206] width 62 height 14
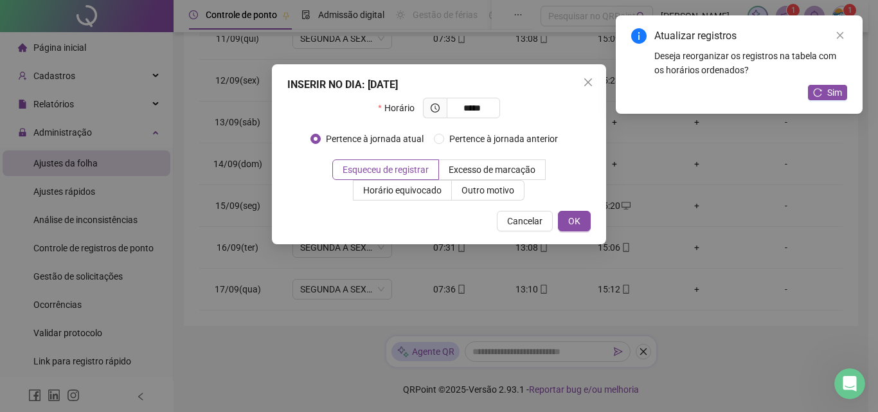
type input "*****"
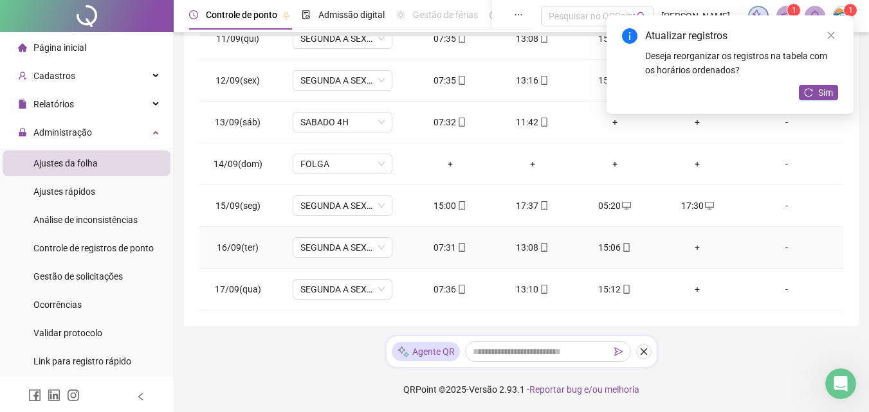
click at [690, 249] on div "+" at bounding box center [697, 247] width 62 height 14
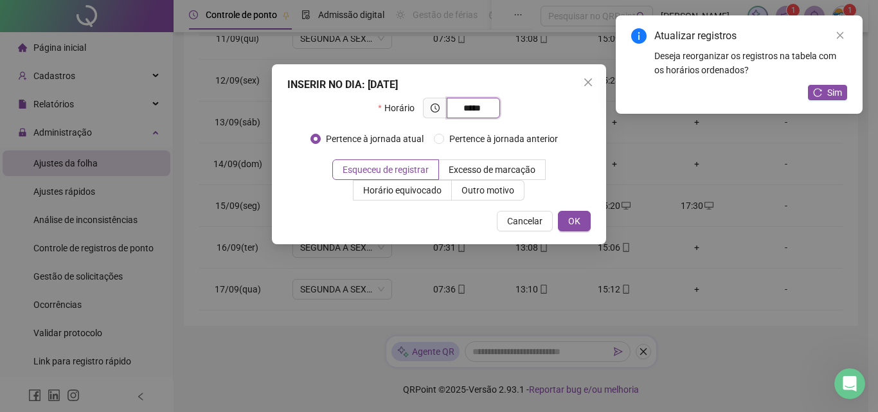
type input "*****"
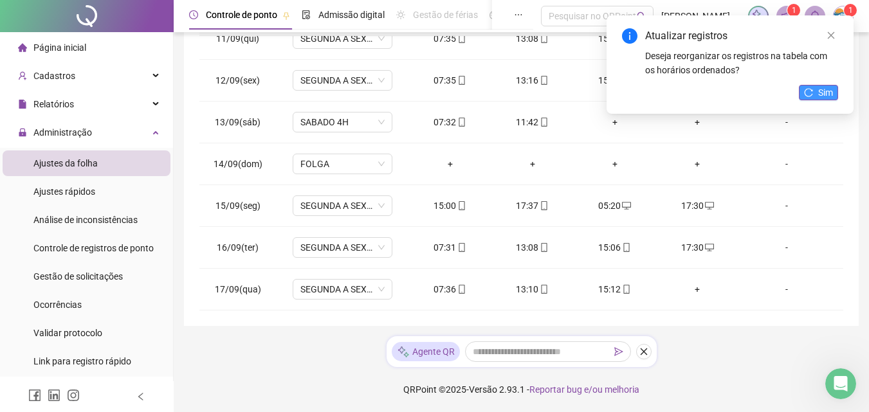
click at [816, 95] on button "Sim" at bounding box center [817, 92] width 39 height 15
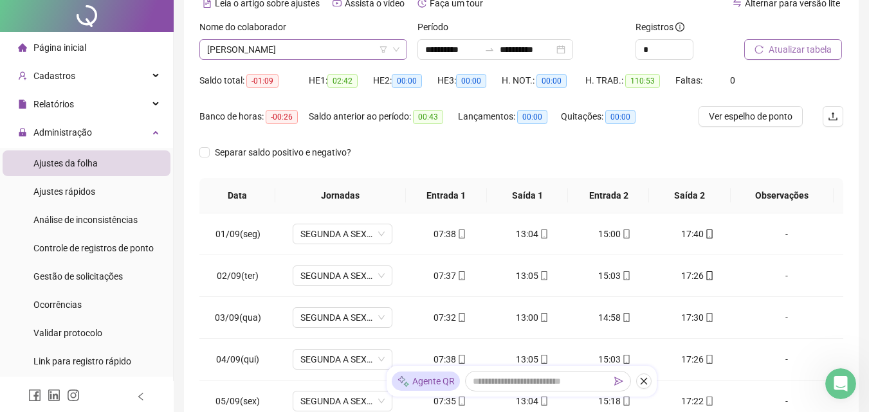
scroll to position [0, 0]
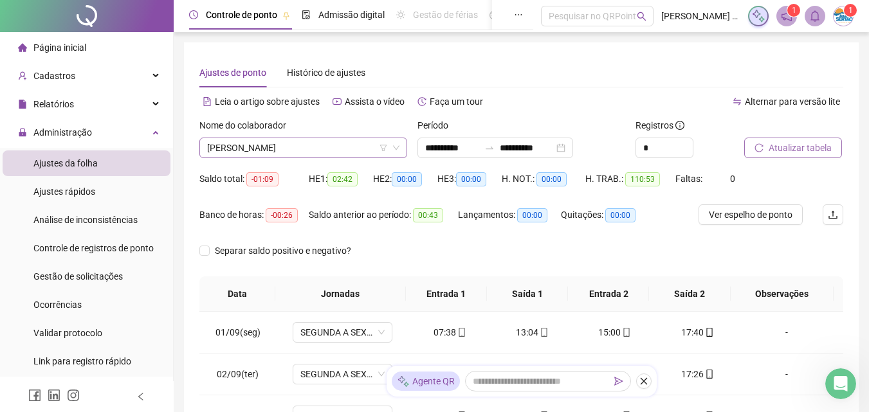
click at [336, 145] on span "[PERSON_NAME]" at bounding box center [303, 147] width 192 height 19
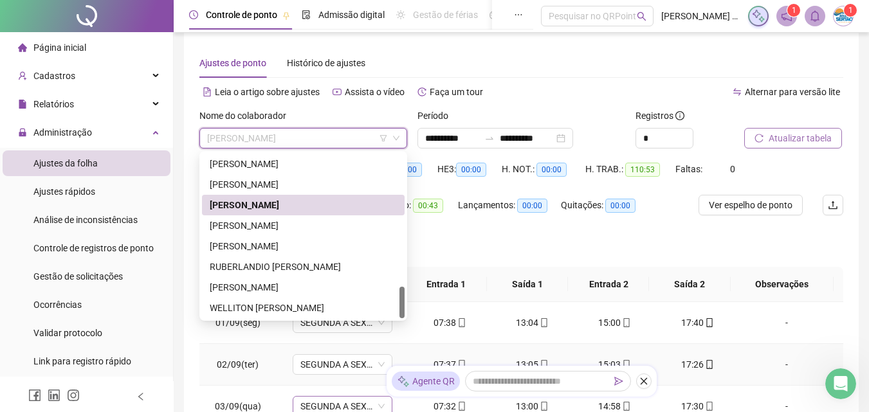
scroll to position [193, 0]
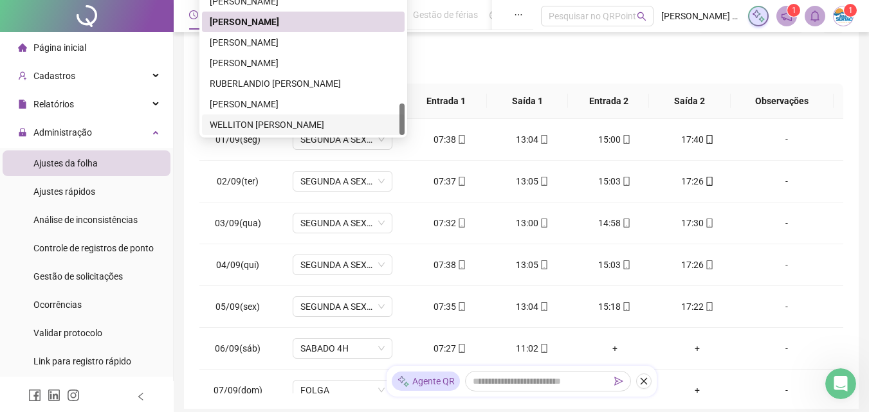
click at [290, 122] on div "WELLITON ROBERTO BATISTA DA SILVA" at bounding box center [303, 125] width 187 height 14
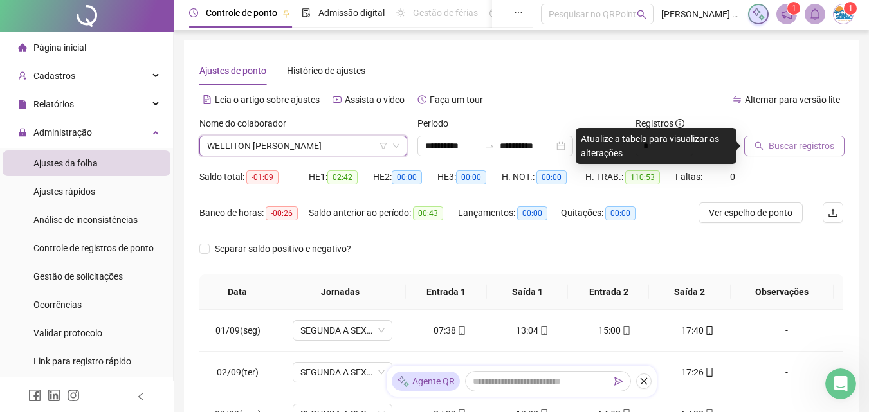
scroll to position [0, 0]
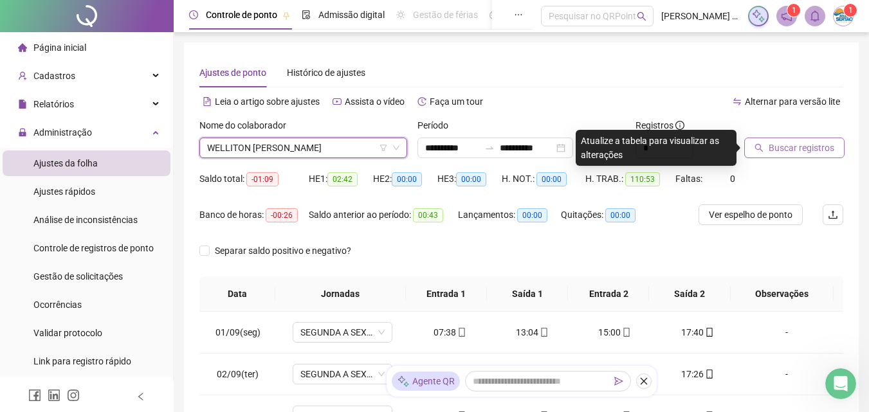
click at [775, 150] on span "Buscar registros" at bounding box center [801, 148] width 66 height 14
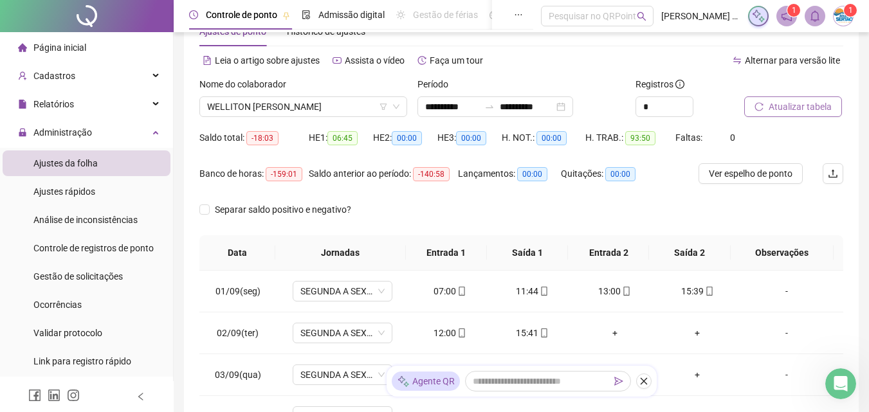
scroll to position [19, 0]
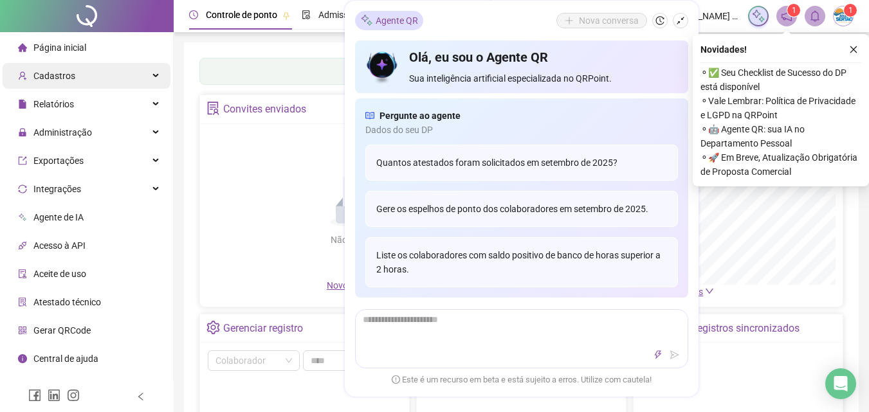
click at [100, 86] on div "Cadastros" at bounding box center [87, 76] width 168 height 26
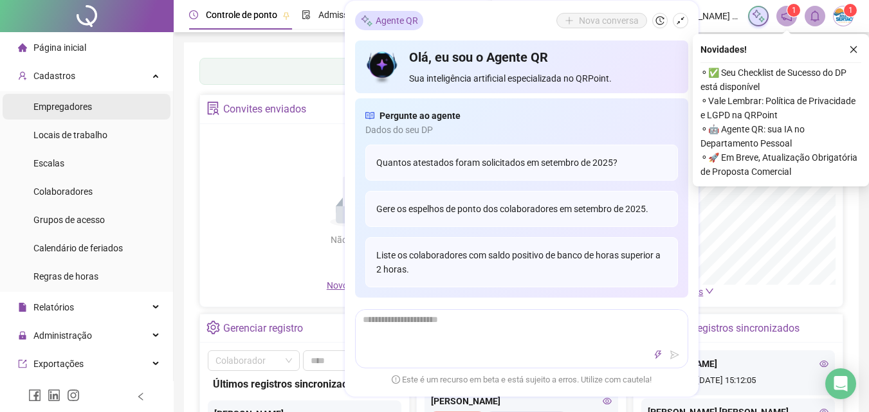
click at [93, 104] on li "Empregadores" at bounding box center [87, 107] width 168 height 26
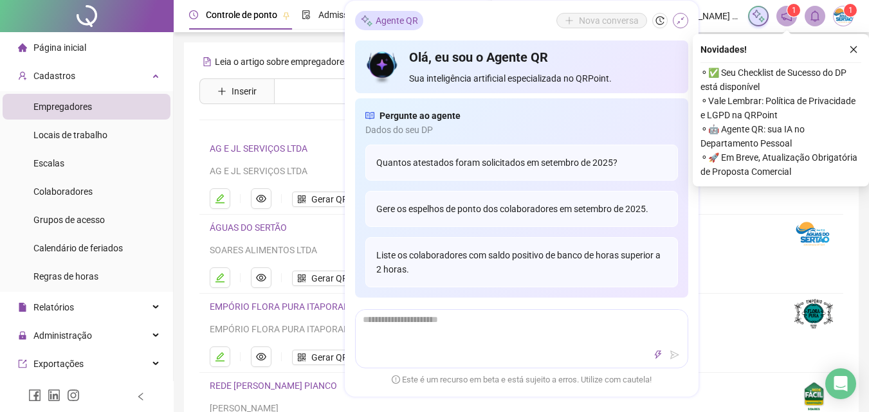
click at [676, 23] on icon "shrink" at bounding box center [680, 20] width 9 height 9
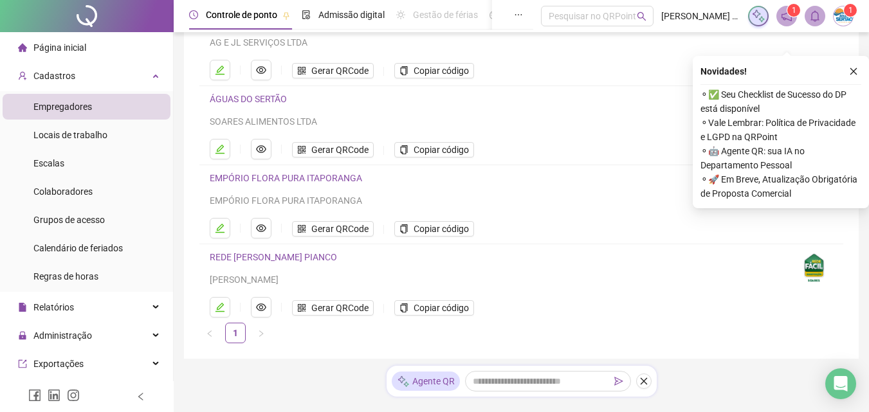
scroll to position [161, 0]
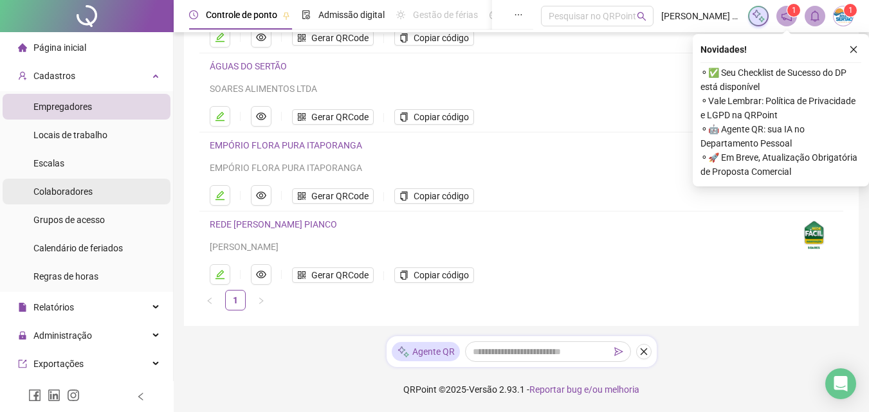
click at [78, 195] on span "Colaboradores" at bounding box center [62, 191] width 59 height 10
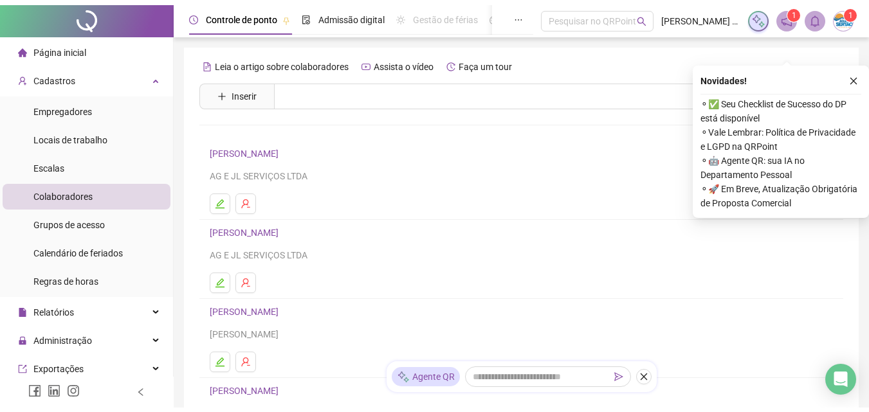
scroll to position [193, 0]
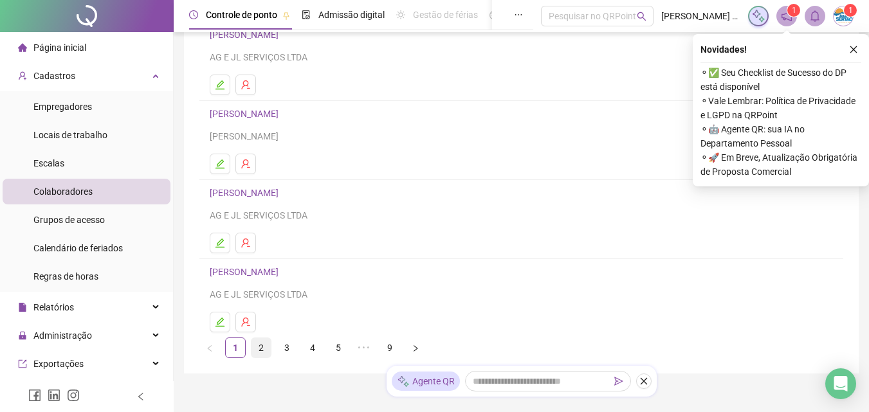
click at [263, 343] on link "2" at bounding box center [260, 347] width 19 height 19
click at [217, 321] on icon "edit" at bounding box center [220, 322] width 10 height 10
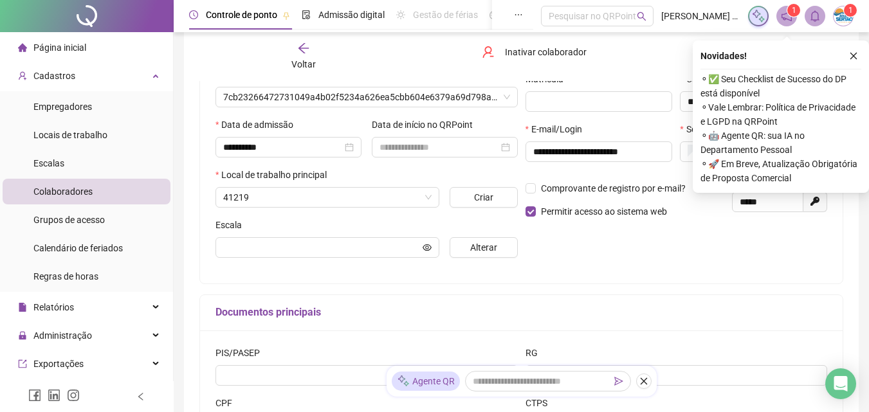
type input "*********"
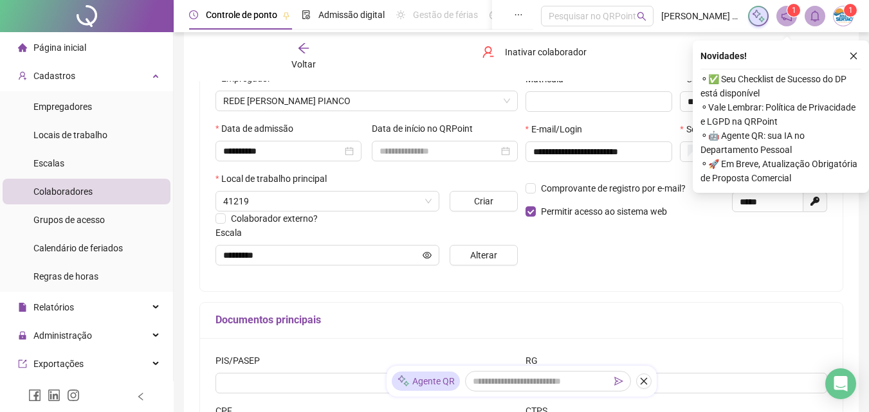
scroll to position [199, 0]
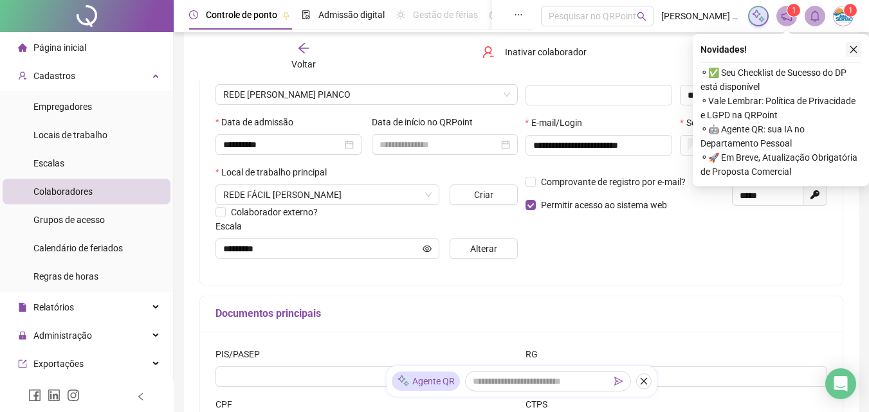
click at [853, 49] on icon "close" at bounding box center [853, 49] width 9 height 9
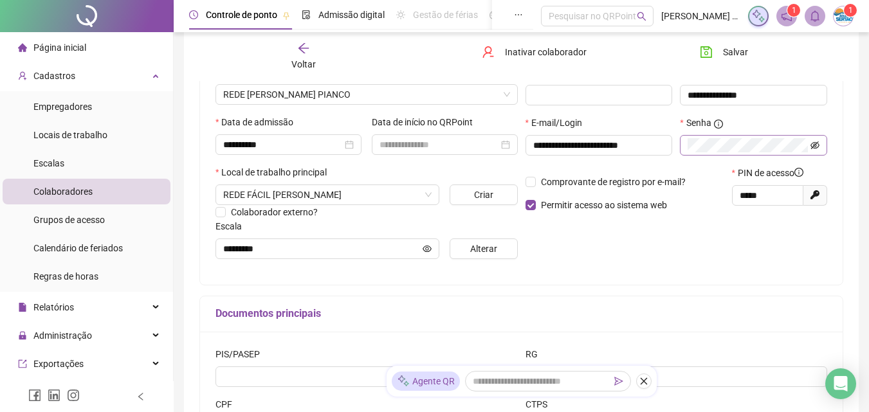
click at [816, 145] on icon "eye-invisible" at bounding box center [814, 145] width 9 height 9
click at [816, 145] on icon "eye" at bounding box center [814, 144] width 9 height 6
click at [89, 191] on span "Colaboradores" at bounding box center [62, 191] width 59 height 10
click at [300, 49] on icon "arrow-left" at bounding box center [303, 48] width 10 height 10
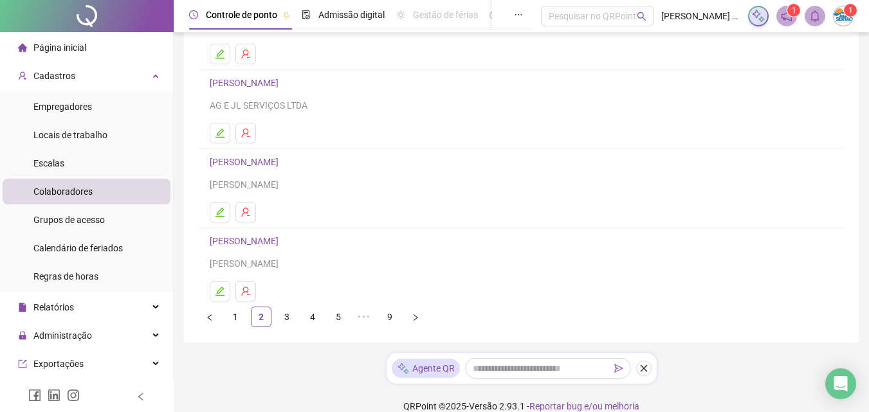
scroll to position [240, 0]
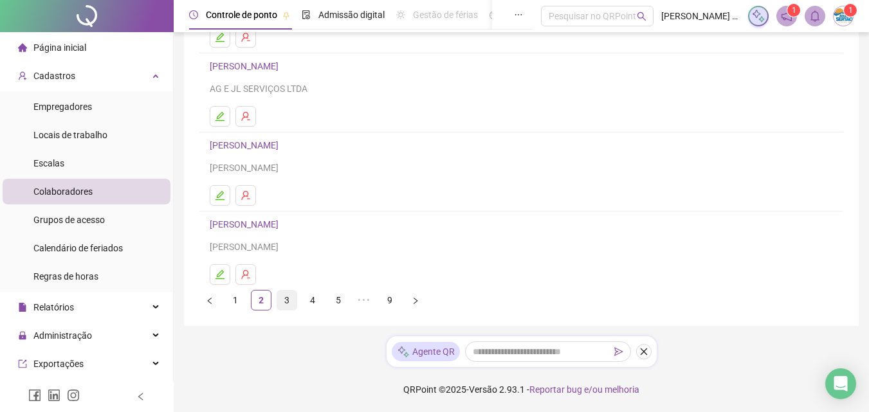
click at [284, 298] on link "3" at bounding box center [286, 300] width 19 height 19
click at [310, 300] on link "4" at bounding box center [312, 300] width 19 height 19
click at [336, 298] on link "5" at bounding box center [338, 300] width 19 height 19
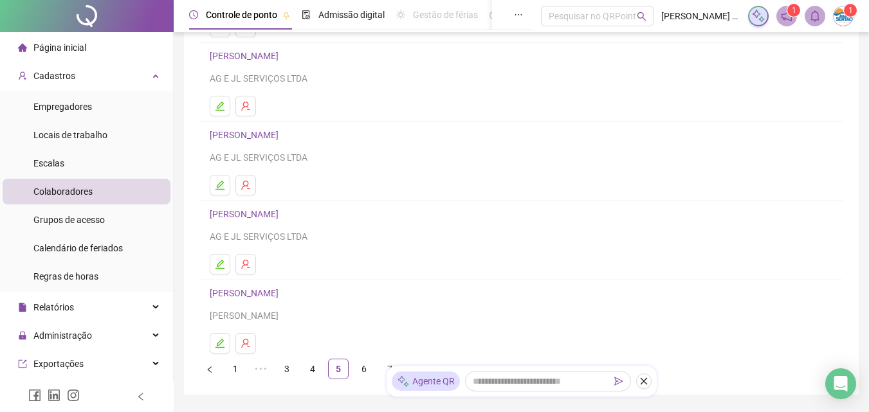
scroll to position [193, 0]
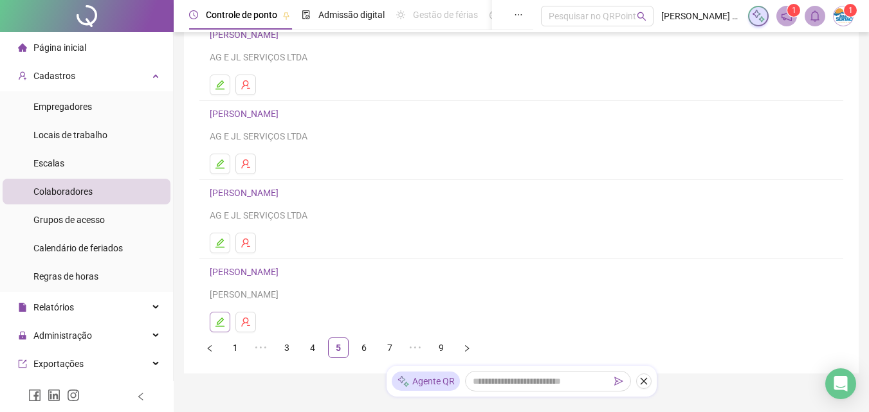
click at [217, 320] on icon "edit" at bounding box center [220, 322] width 10 height 10
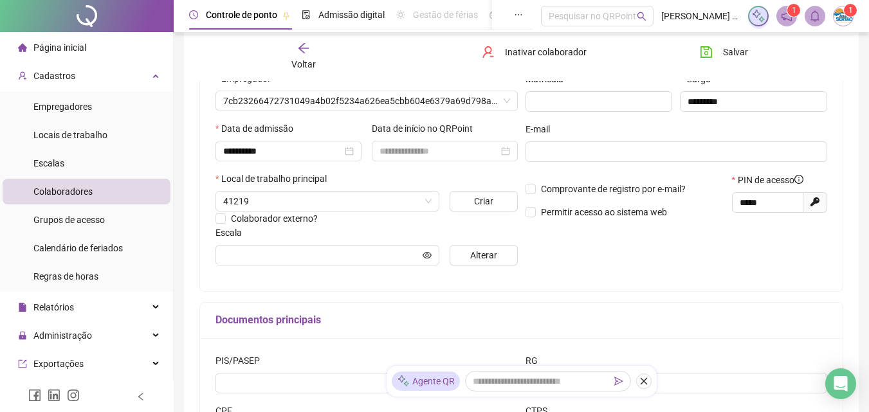
scroll to position [199, 0]
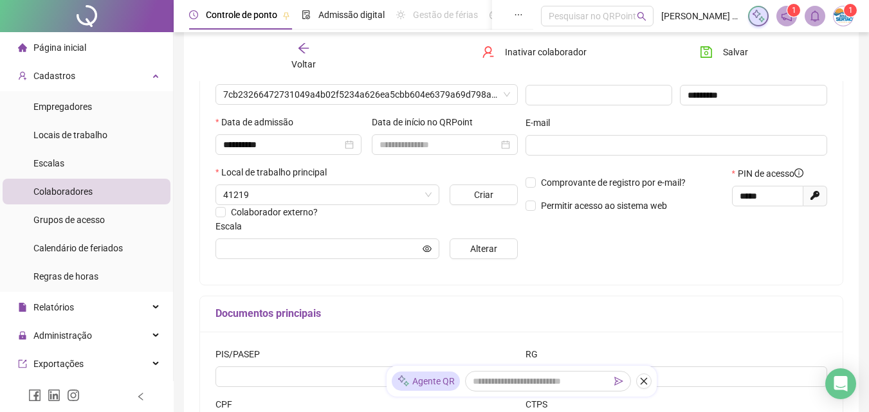
type input "******"
click at [474, 243] on span "Alterar" at bounding box center [483, 249] width 27 height 14
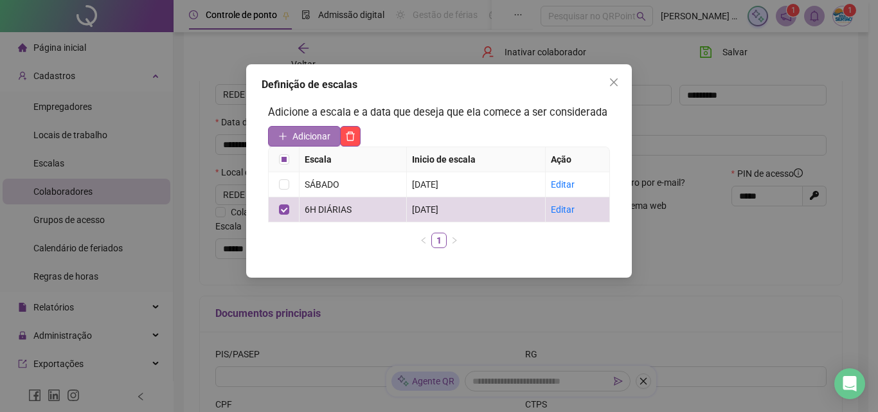
click at [324, 139] on span "Adicionar" at bounding box center [312, 136] width 38 height 14
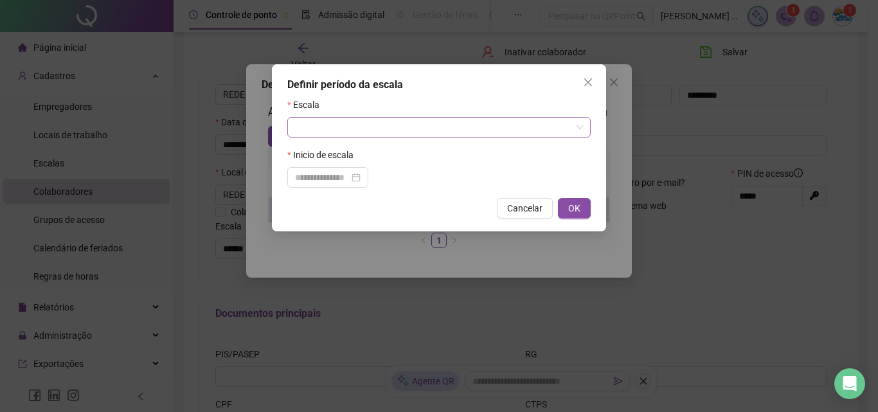
click at [323, 128] on input "search" at bounding box center [433, 127] width 276 height 19
click at [323, 127] on input "search" at bounding box center [433, 127] width 276 height 19
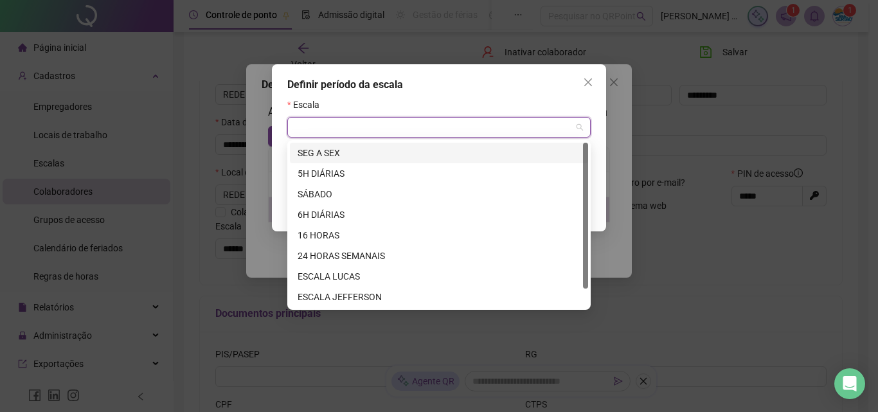
click at [326, 149] on div "SEG A SEX" at bounding box center [439, 153] width 283 height 14
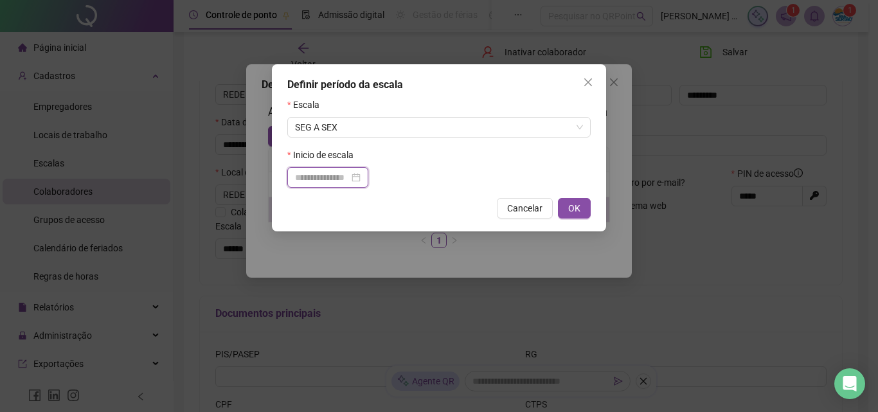
click at [349, 176] on input at bounding box center [322, 177] width 54 height 14
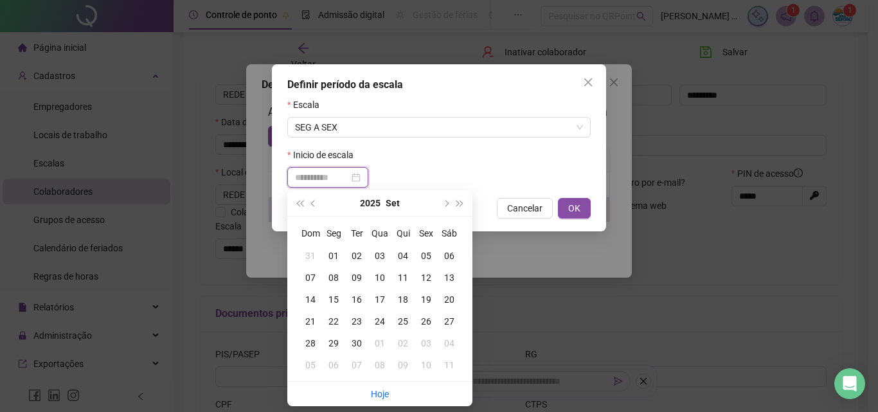
type input "**********"
click at [331, 253] on div "01" at bounding box center [333, 256] width 23 height 14
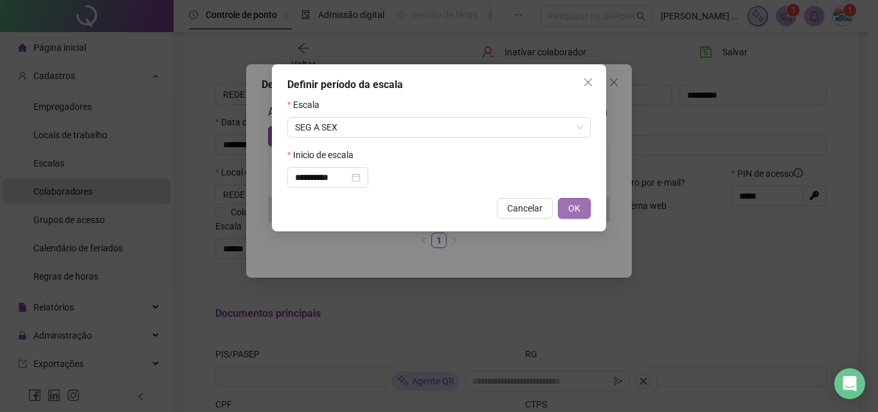
click at [570, 203] on span "OK" at bounding box center [574, 208] width 12 height 14
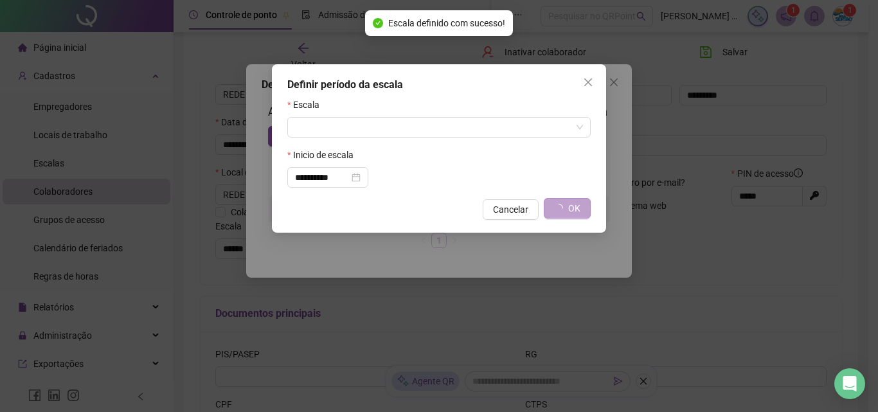
type input "*********"
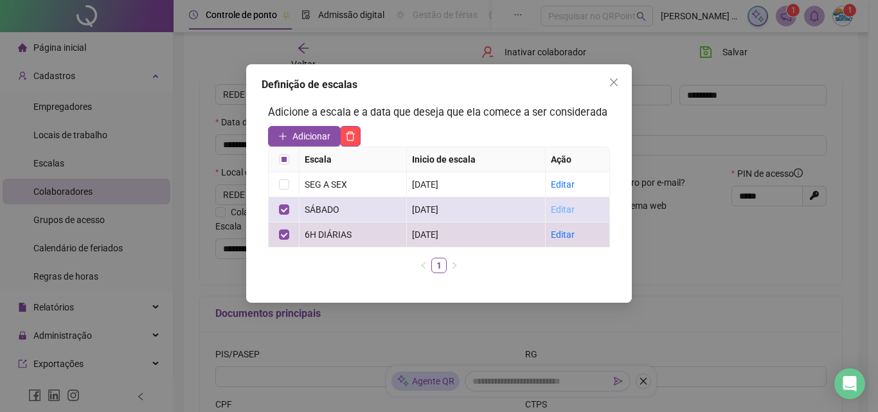
click at [555, 208] on link "Editar" at bounding box center [563, 209] width 24 height 10
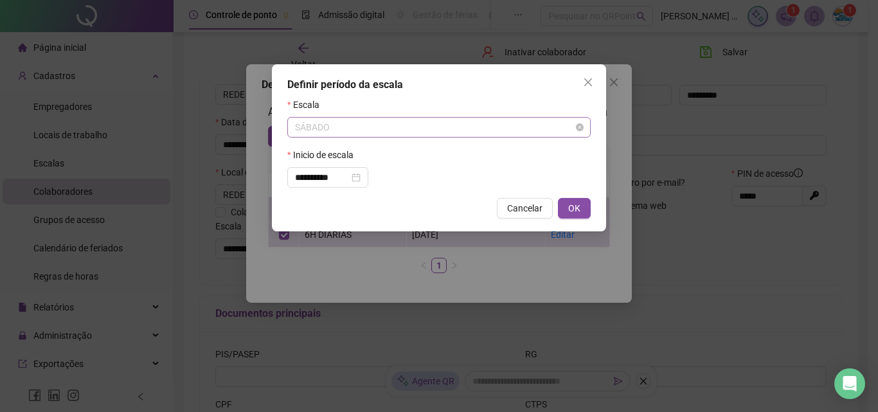
click at [343, 123] on span "SÁBADO" at bounding box center [439, 127] width 288 height 19
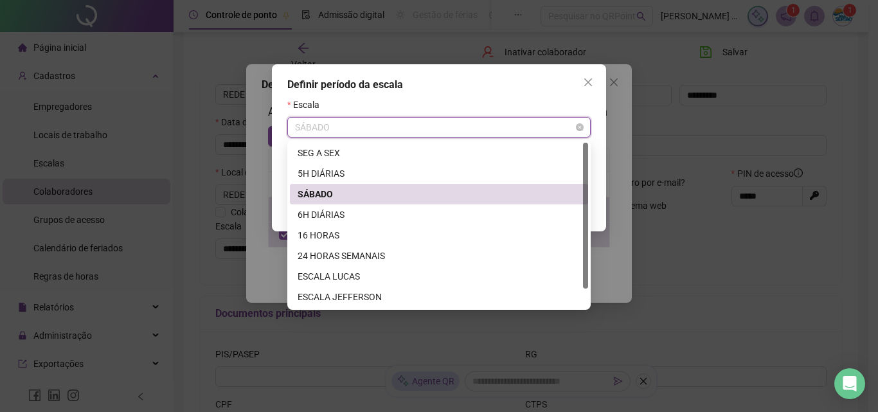
click at [343, 123] on span "SÁBADO" at bounding box center [439, 127] width 288 height 19
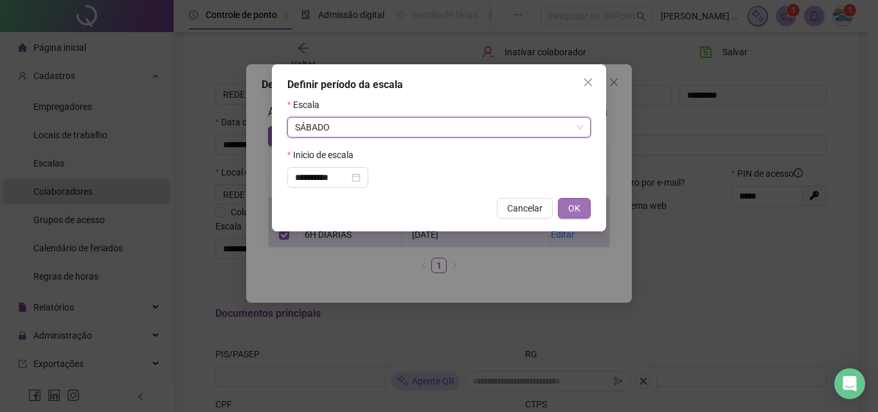
click at [586, 208] on button "OK" at bounding box center [574, 208] width 33 height 21
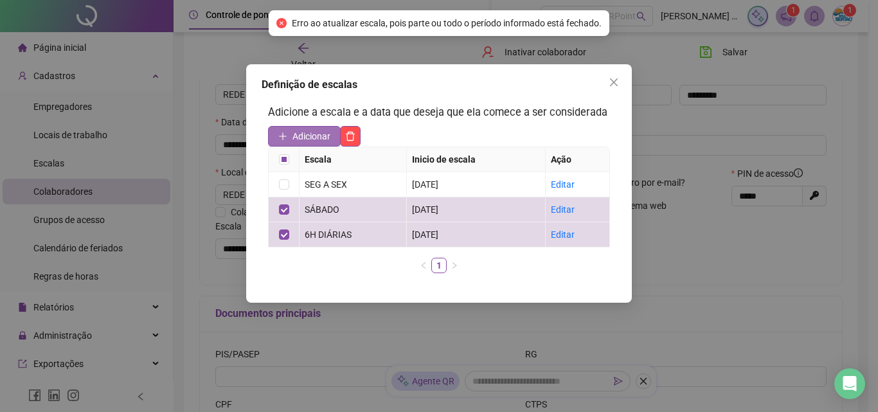
click at [291, 136] on button "Adicionar" at bounding box center [304, 136] width 73 height 21
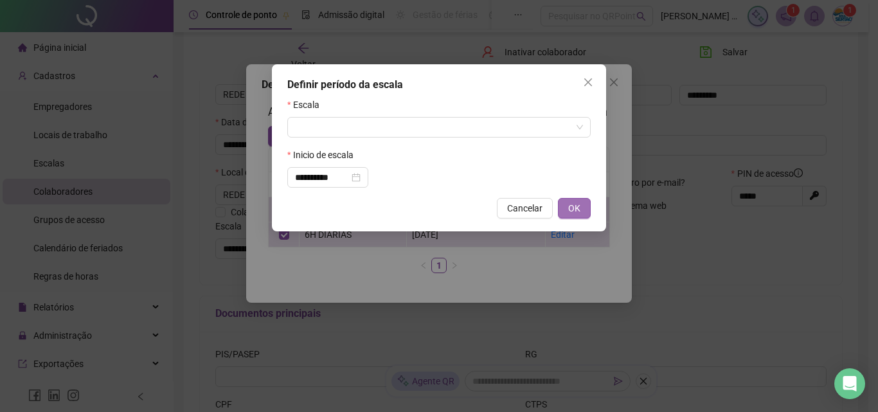
click at [573, 199] on button "OK" at bounding box center [574, 208] width 33 height 21
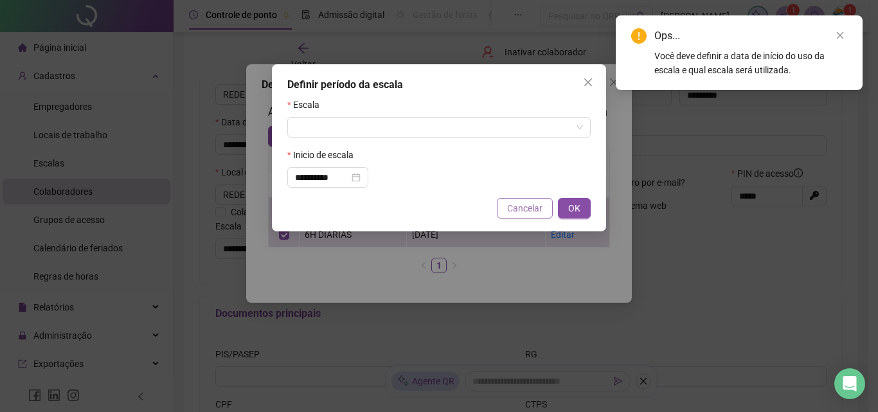
click at [505, 206] on button "Cancelar" at bounding box center [525, 208] width 56 height 21
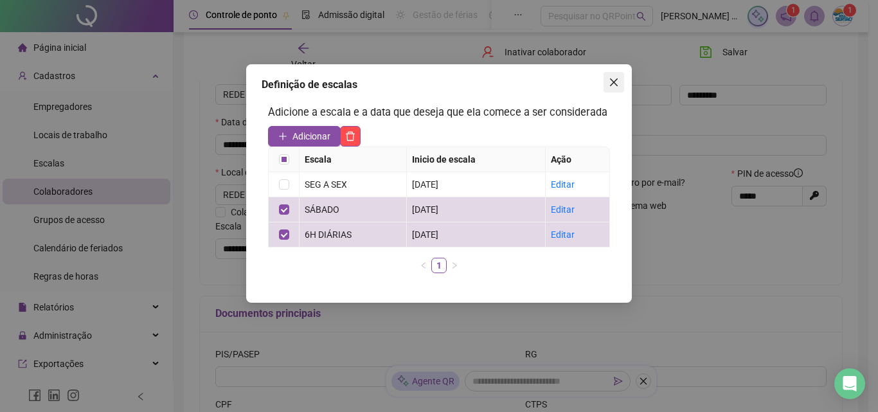
click at [609, 80] on icon "close" at bounding box center [614, 82] width 10 height 10
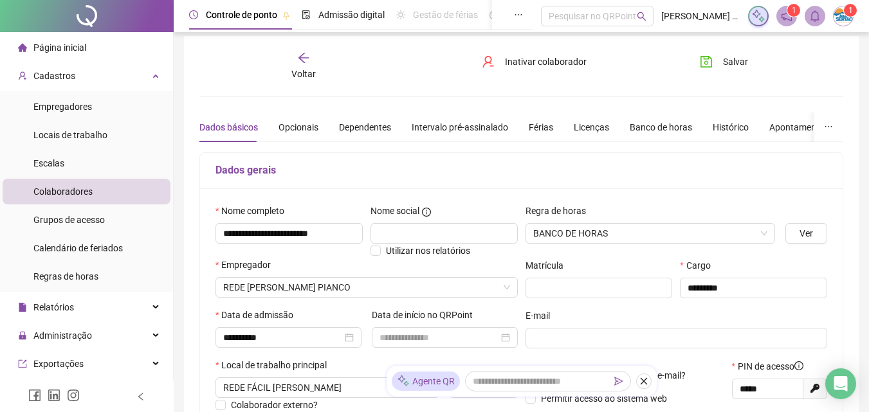
scroll to position [0, 0]
